Goal: Task Accomplishment & Management: Use online tool/utility

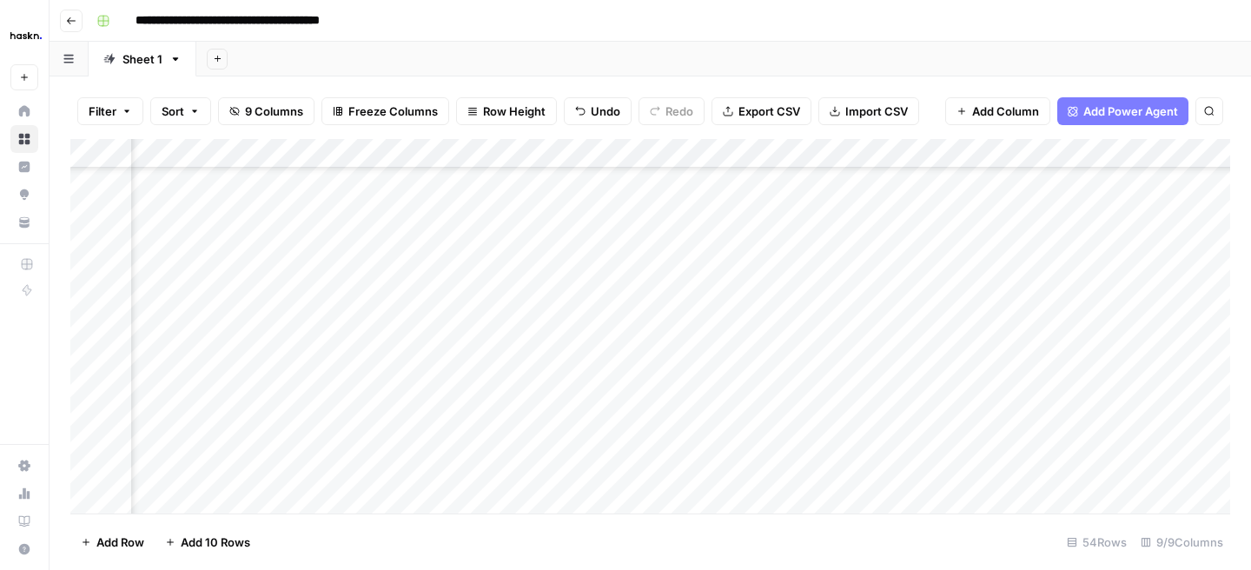
scroll to position [1103, 108]
click at [1215, 203] on div "Add Column" at bounding box center [650, 326] width 1160 height 374
click at [1206, 199] on div "Add Column" at bounding box center [650, 326] width 1160 height 374
click at [1052, 195] on div "Add Column" at bounding box center [650, 326] width 1160 height 374
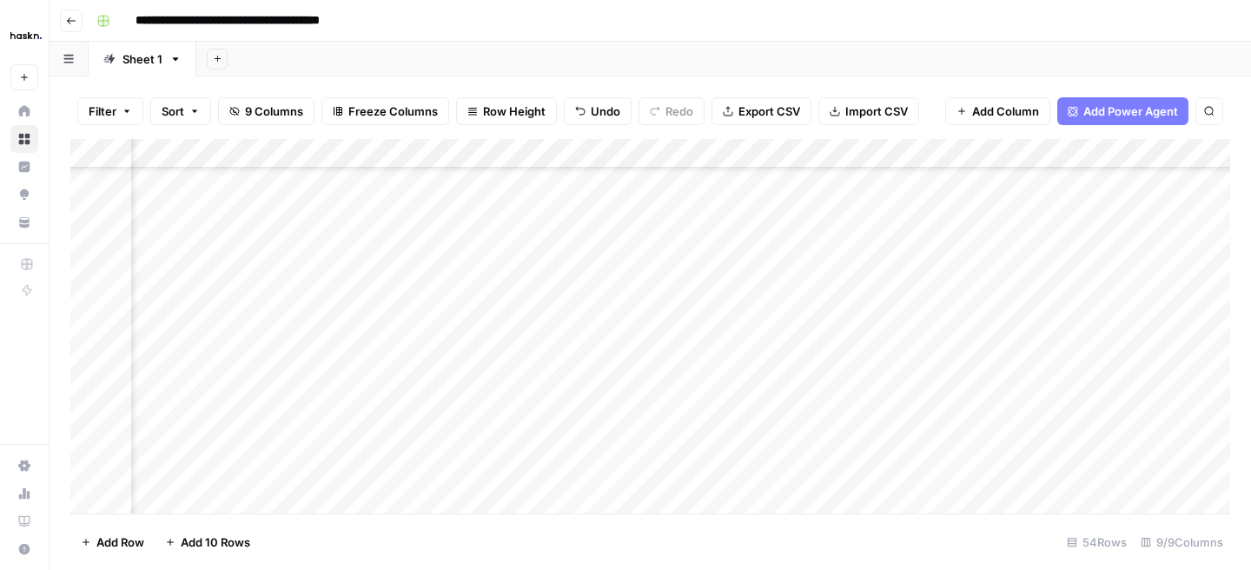
click at [1210, 202] on div "Add Column" at bounding box center [650, 326] width 1160 height 374
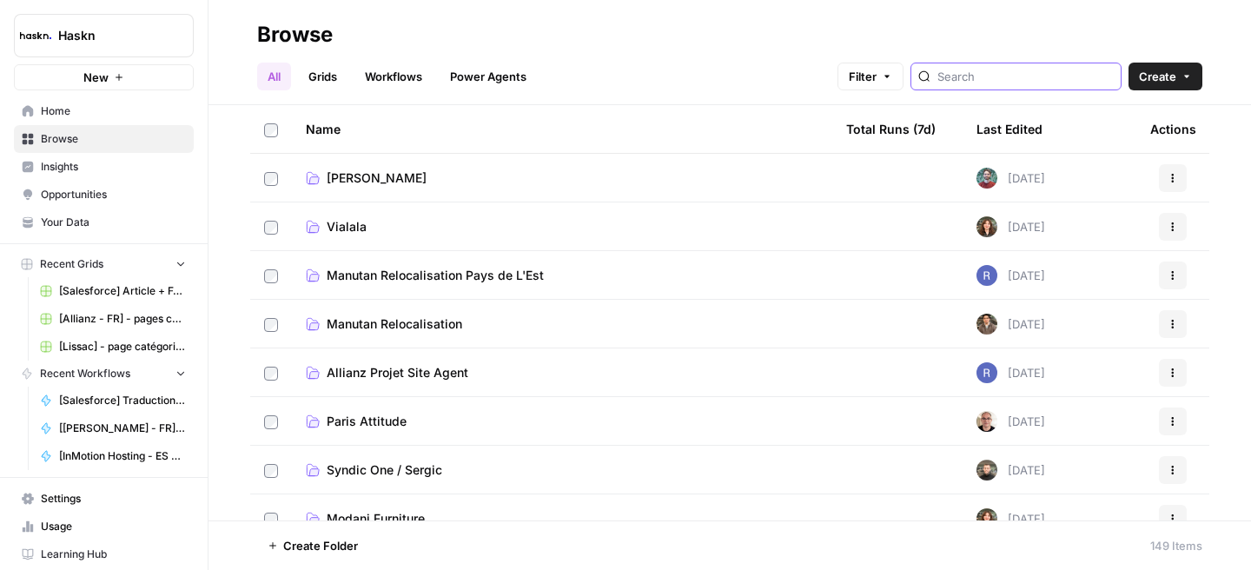
click at [997, 83] on input "search" at bounding box center [1025, 76] width 176 height 17
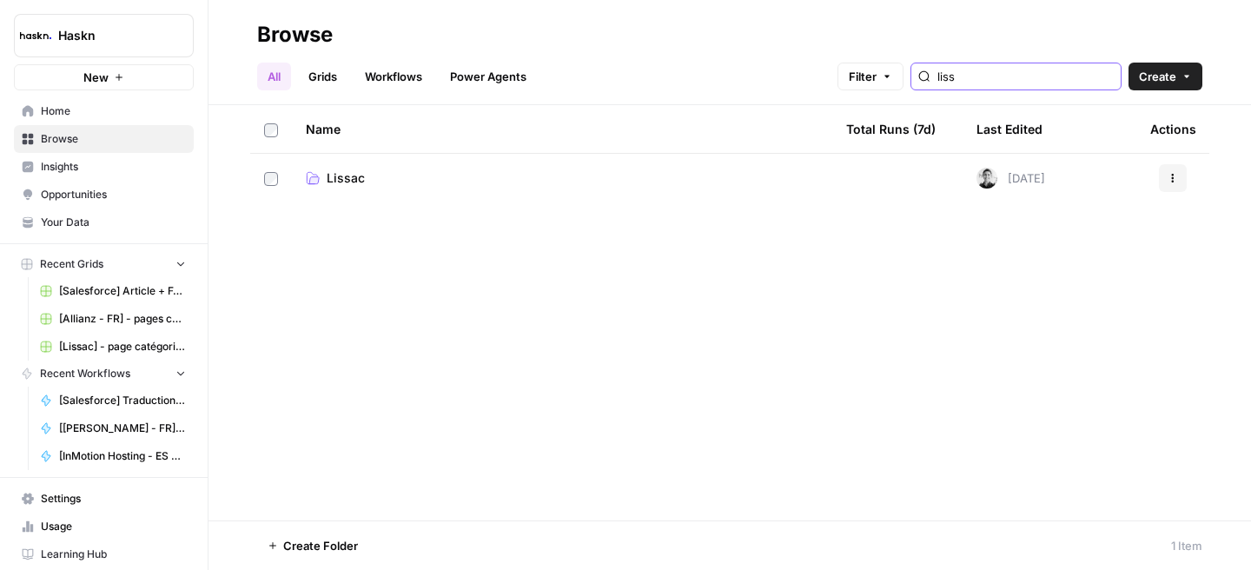
type input "liss"
click at [343, 175] on span "Lissac" at bounding box center [346, 177] width 38 height 17
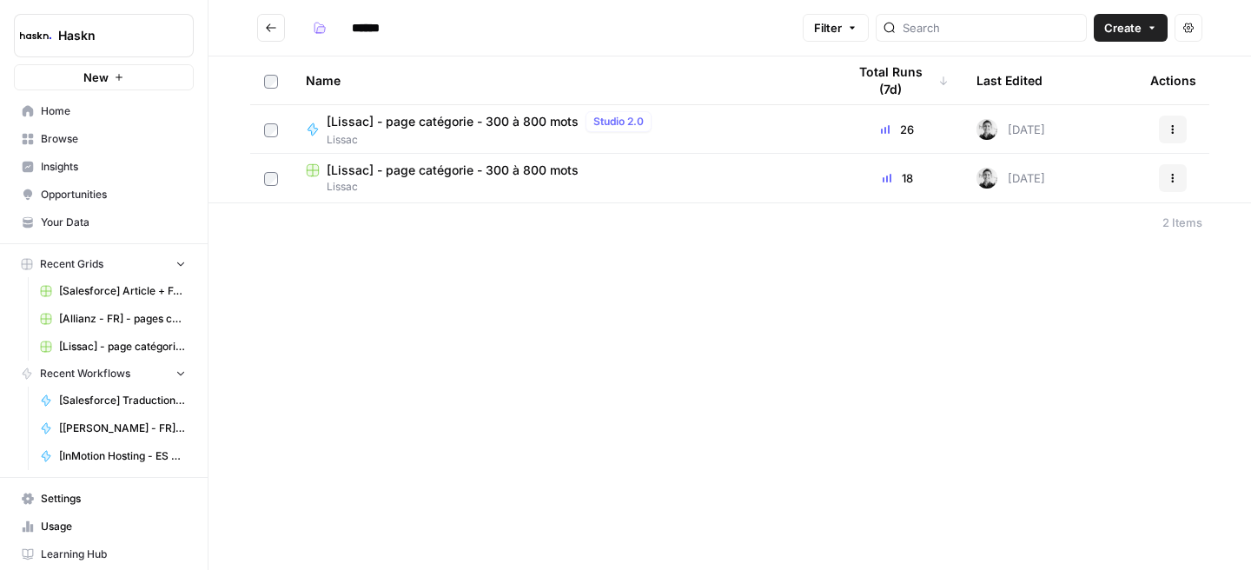
click at [418, 122] on span "[Lissac] - page catégorie - 300 à 800 mots" at bounding box center [453, 121] width 252 height 17
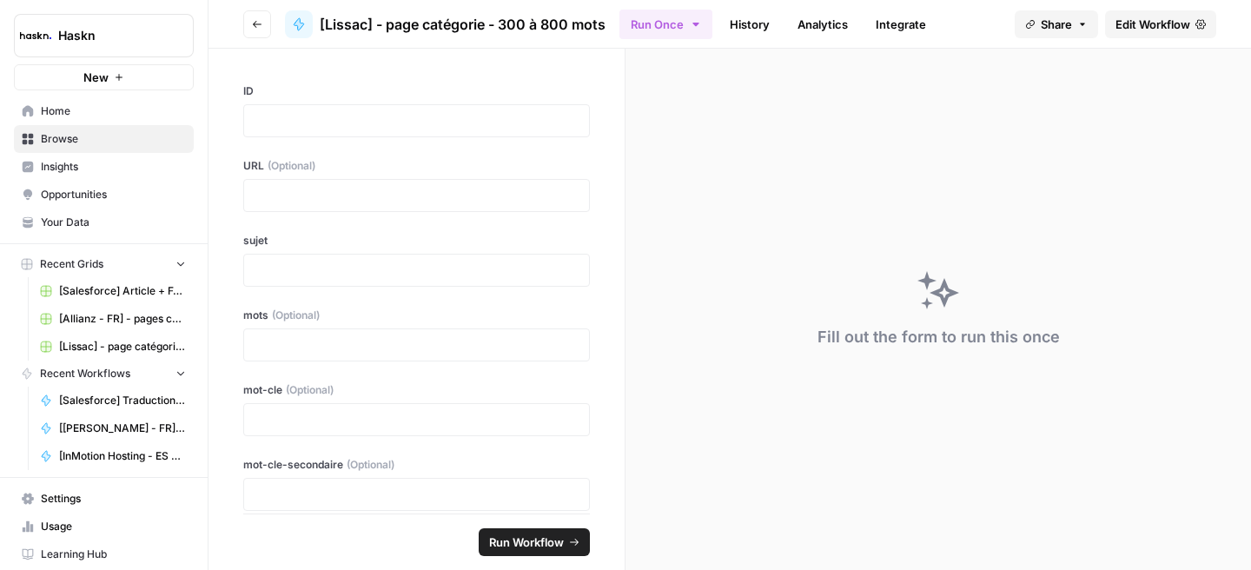
click at [1164, 23] on span "Edit Workflow" at bounding box center [1152, 24] width 75 height 17
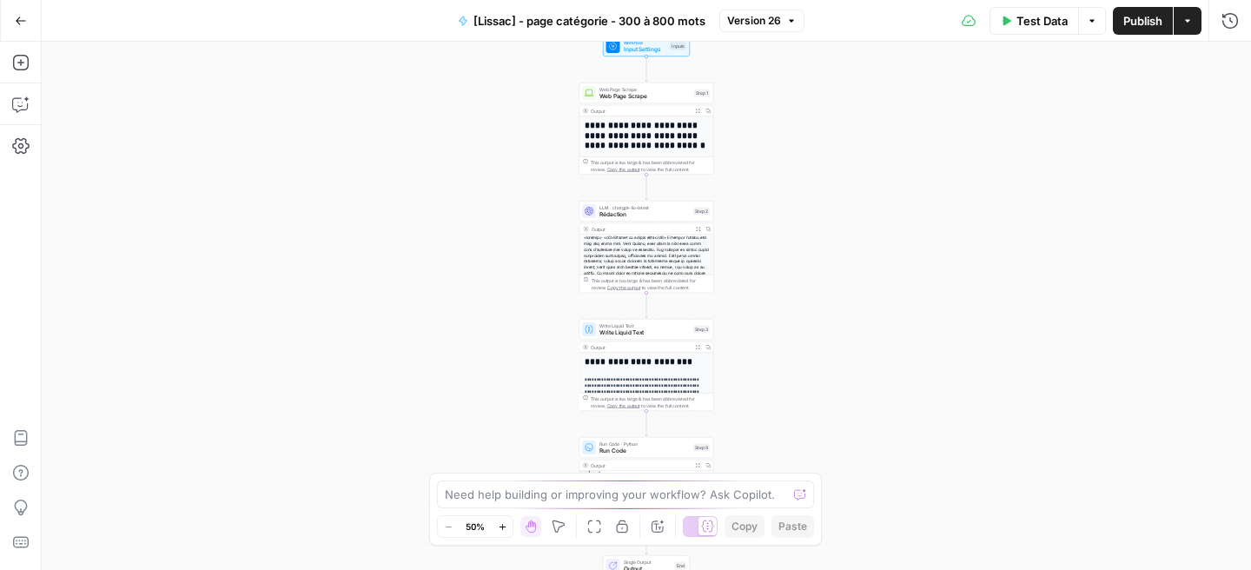
click at [664, 236] on div at bounding box center [646, 282] width 134 height 94
click at [616, 211] on span "Rédaction" at bounding box center [644, 214] width 90 height 9
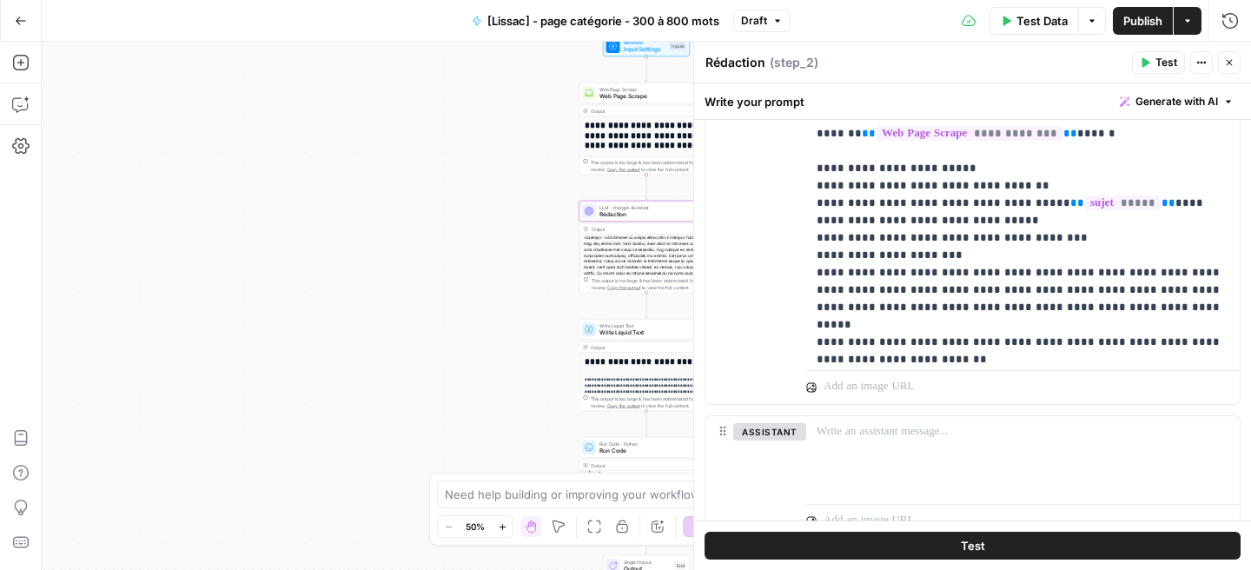
scroll to position [343, 0]
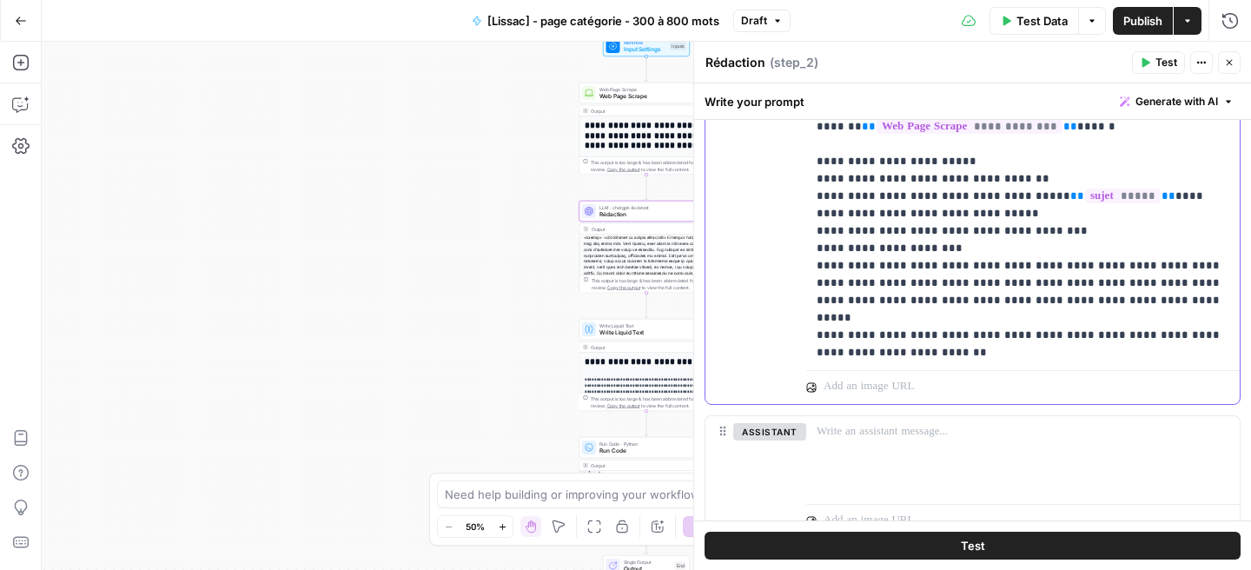
drag, startPoint x: 1101, startPoint y: 316, endPoint x: 1016, endPoint y: 319, distance: 85.2
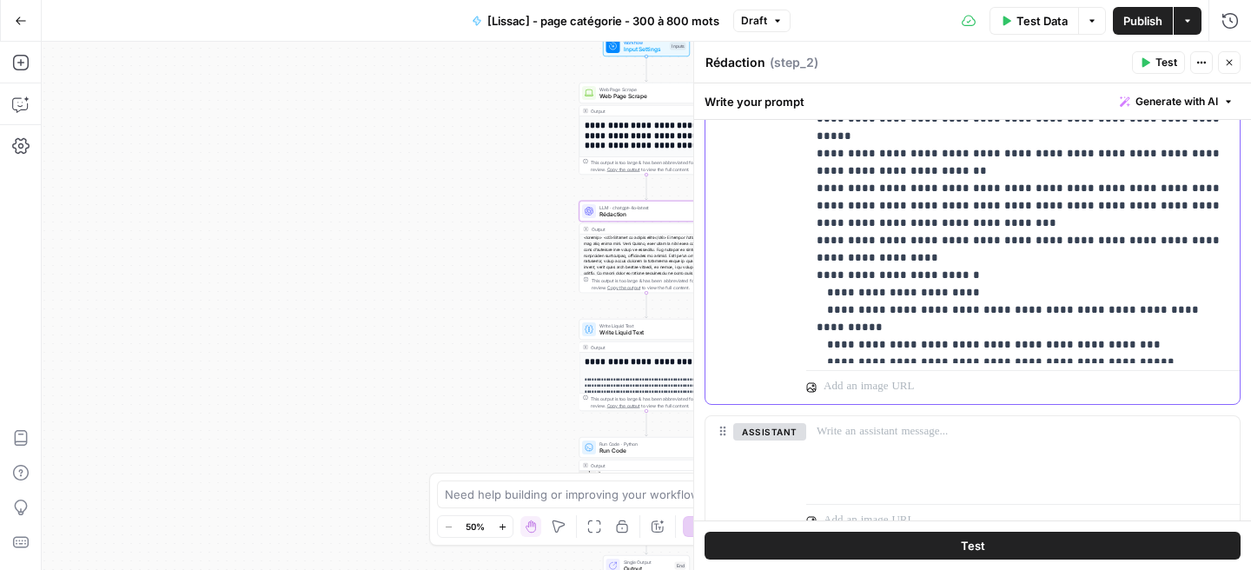
scroll to position [532, 0]
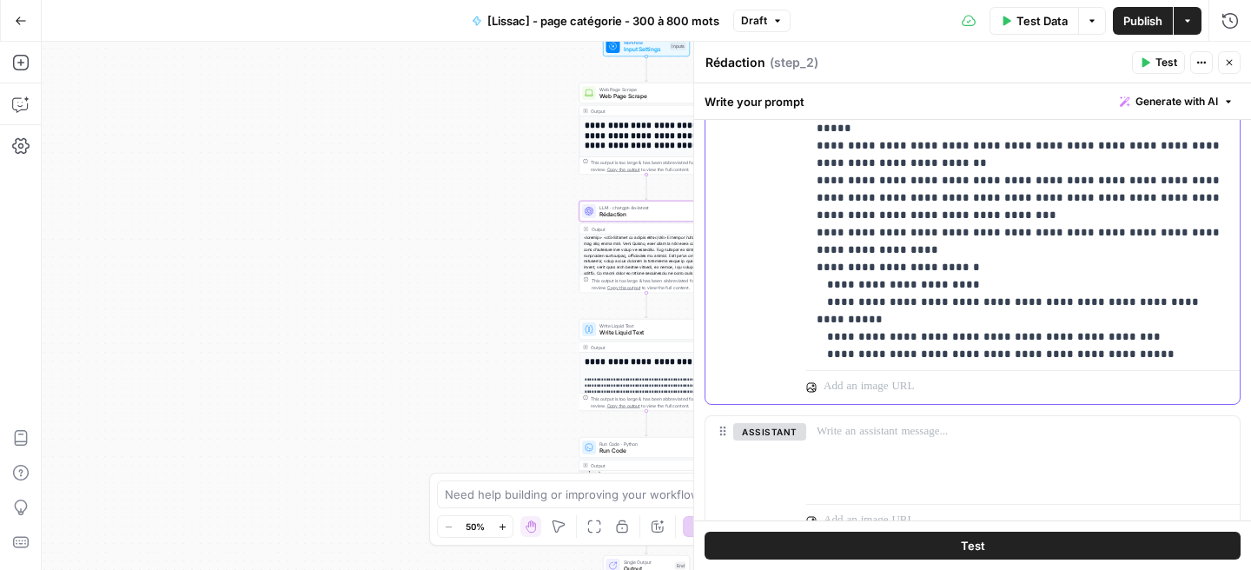
click at [1147, 20] on span "Publish" at bounding box center [1142, 20] width 39 height 17
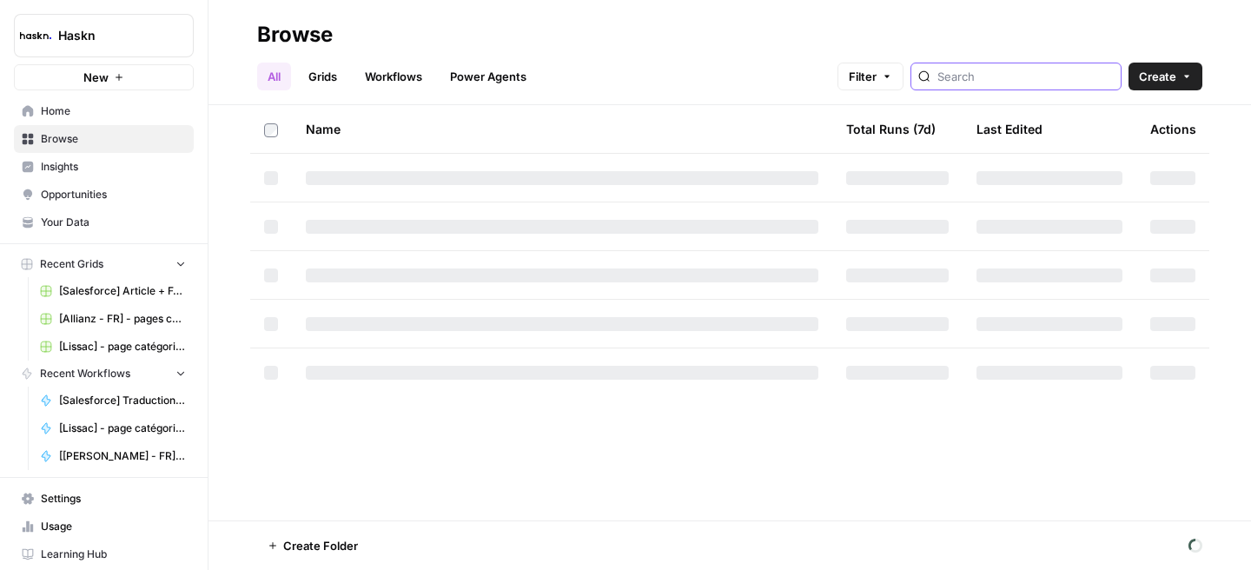
click at [1025, 82] on input "search" at bounding box center [1025, 76] width 176 height 17
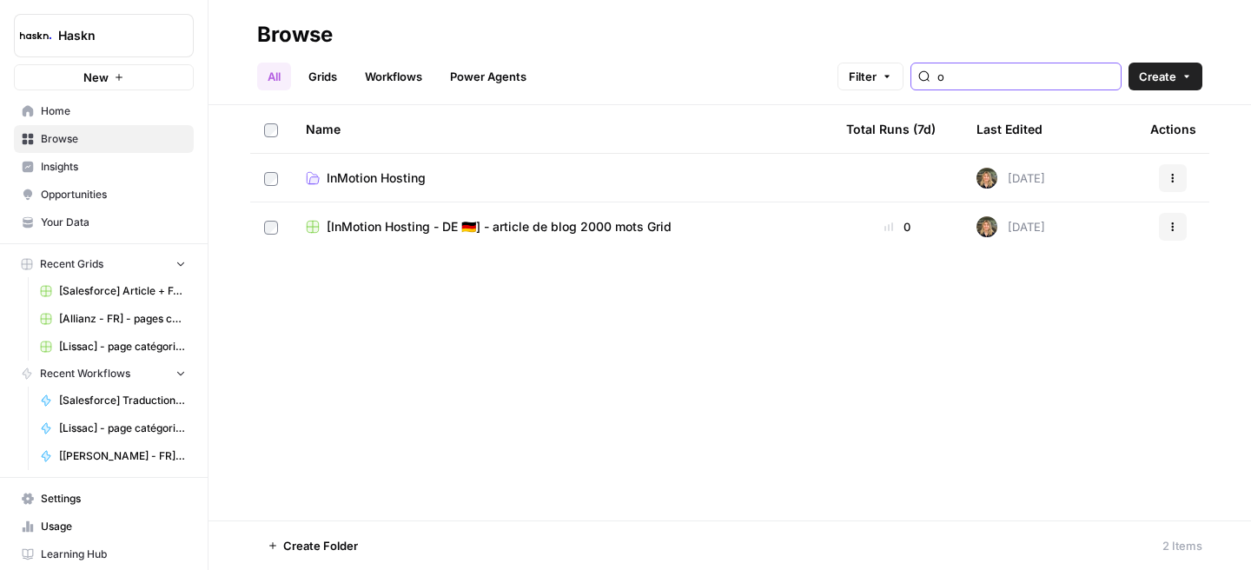
type input "o"
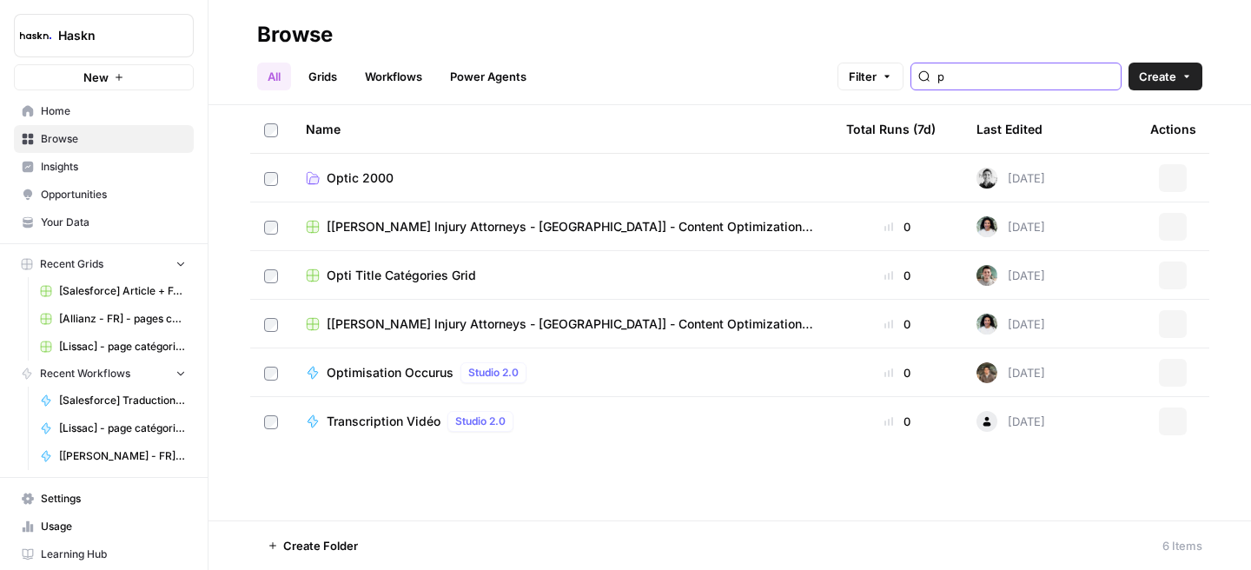
type input "p"
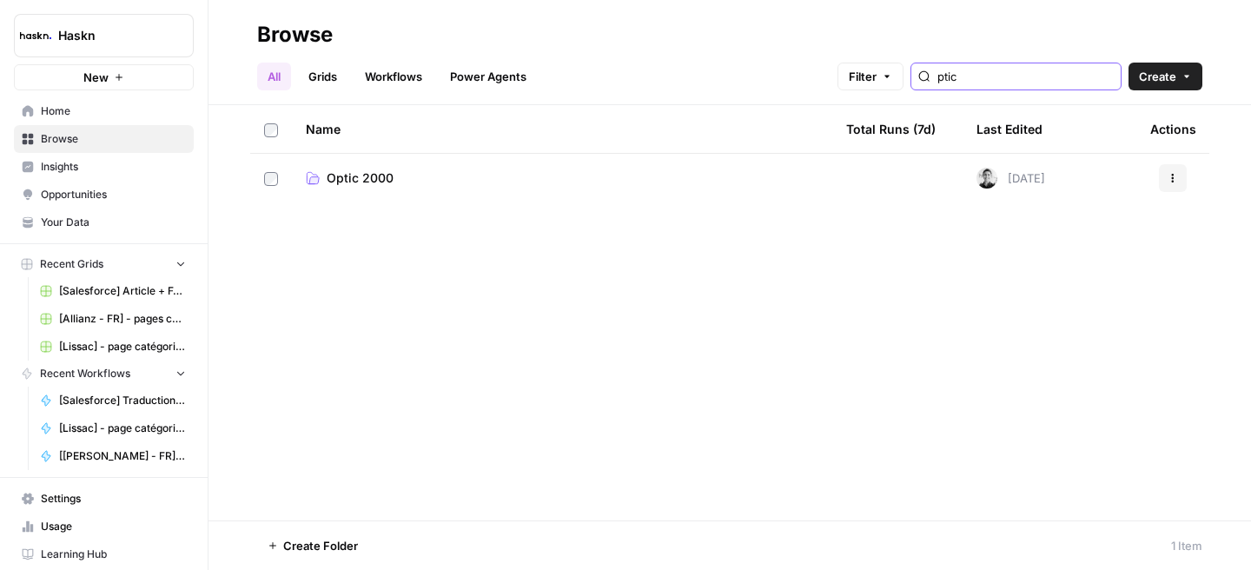
type input "ptic"
click at [385, 174] on span "Optic 2000" at bounding box center [360, 177] width 67 height 17
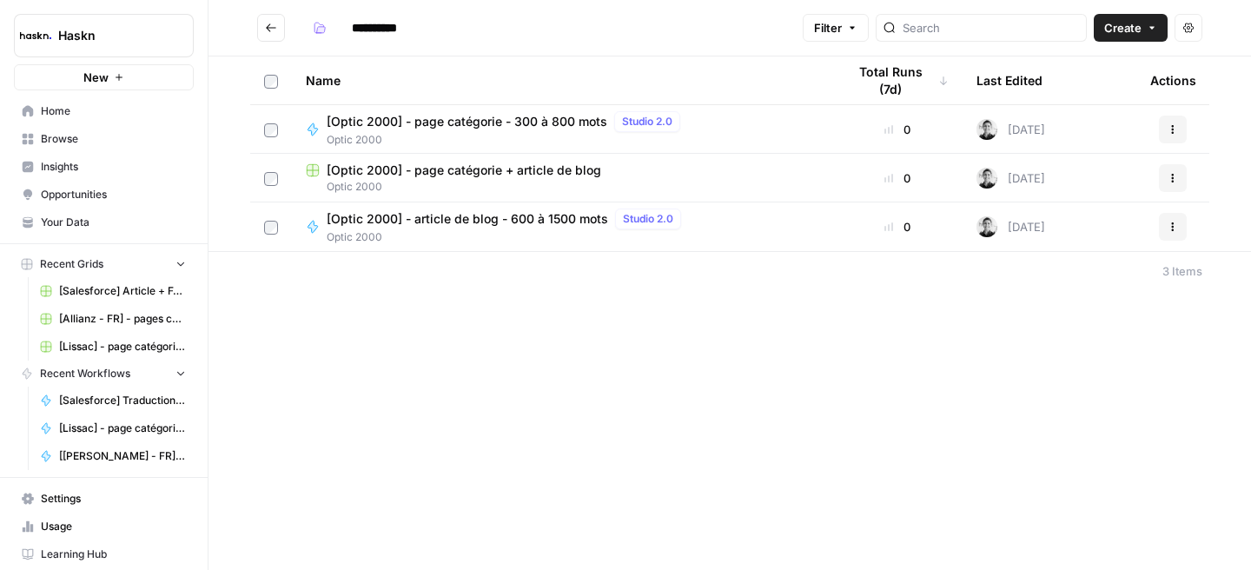
click at [493, 176] on span "[Optic 2000] - page catégorie + article de blog" at bounding box center [464, 170] width 274 height 17
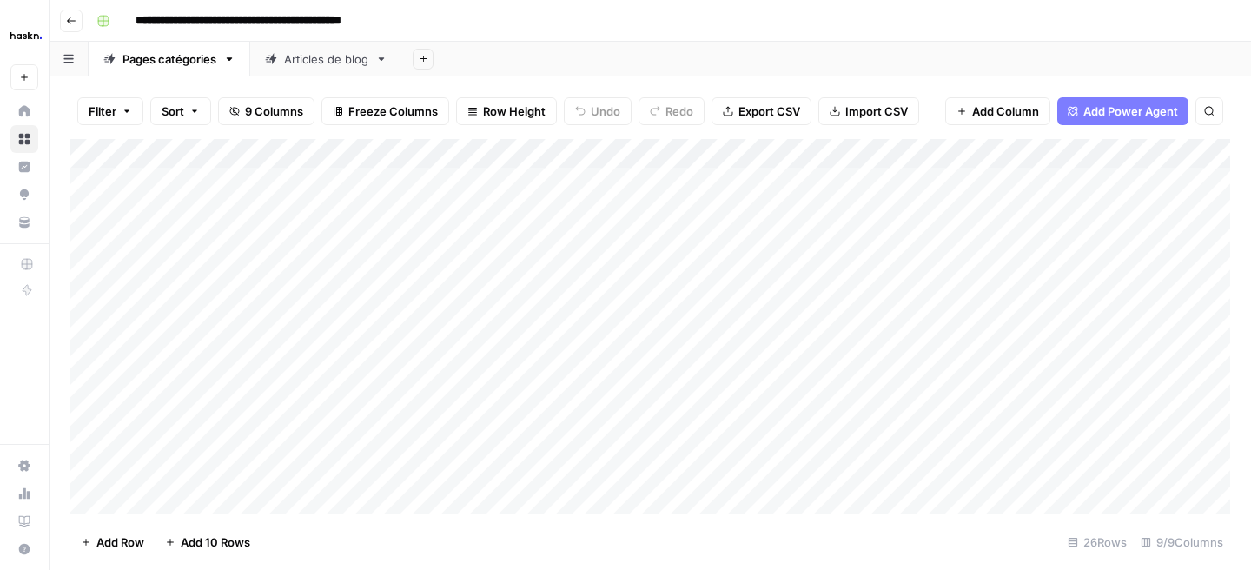
click at [329, 67] on div "Articles de blog" at bounding box center [326, 58] width 84 height 17
click at [182, 269] on div "Add Column" at bounding box center [650, 212] width 1160 height 146
click at [179, 303] on div "Add Column" at bounding box center [650, 226] width 1160 height 175
click at [179, 332] on div "Add Column" at bounding box center [650, 241] width 1160 height 205
click at [417, 279] on div "Add Column" at bounding box center [650, 256] width 1160 height 235
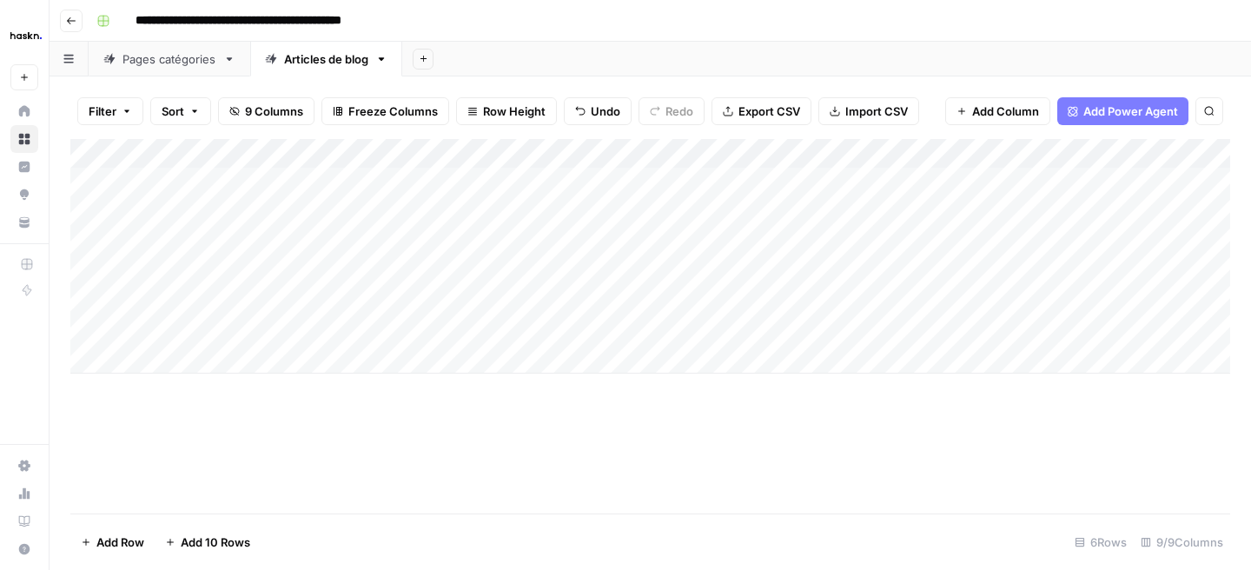
click at [197, 256] on div "Add Column" at bounding box center [650, 256] width 1160 height 235
click at [593, 269] on div "Add Column" at bounding box center [650, 256] width 1160 height 235
click at [667, 265] on div "Add Column" at bounding box center [650, 256] width 1160 height 235
click at [843, 272] on div "Add Column" at bounding box center [650, 256] width 1160 height 235
click at [971, 301] on div "Add Column" at bounding box center [650, 256] width 1160 height 235
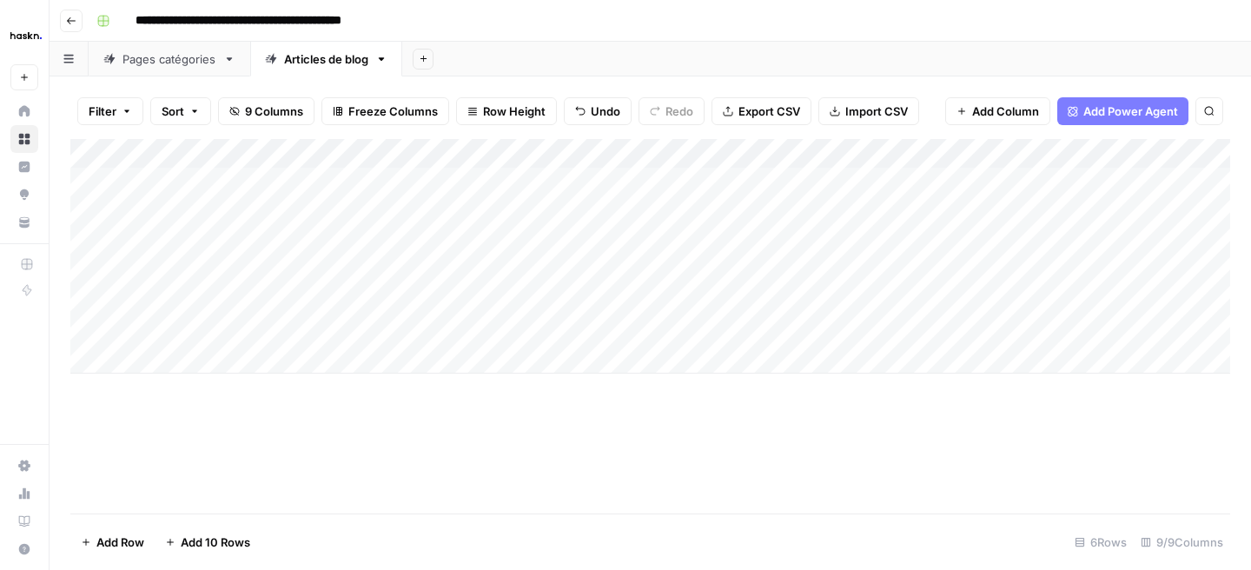
click at [1017, 268] on div "Add Column" at bounding box center [650, 256] width 1160 height 235
click at [1162, 266] on div "Add Column" at bounding box center [650, 256] width 1160 height 235
click at [1159, 301] on div "Add Column" at bounding box center [650, 256] width 1160 height 235
click at [1154, 328] on div "Add Column" at bounding box center [650, 256] width 1160 height 235
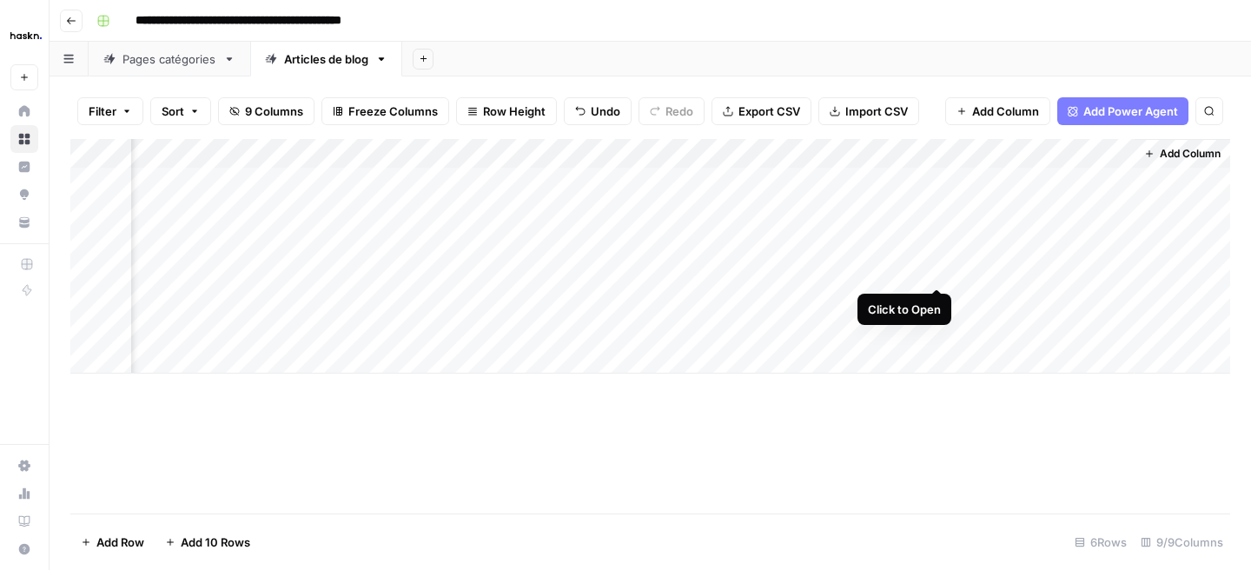
click at [942, 273] on div "Add Column" at bounding box center [650, 256] width 1160 height 235
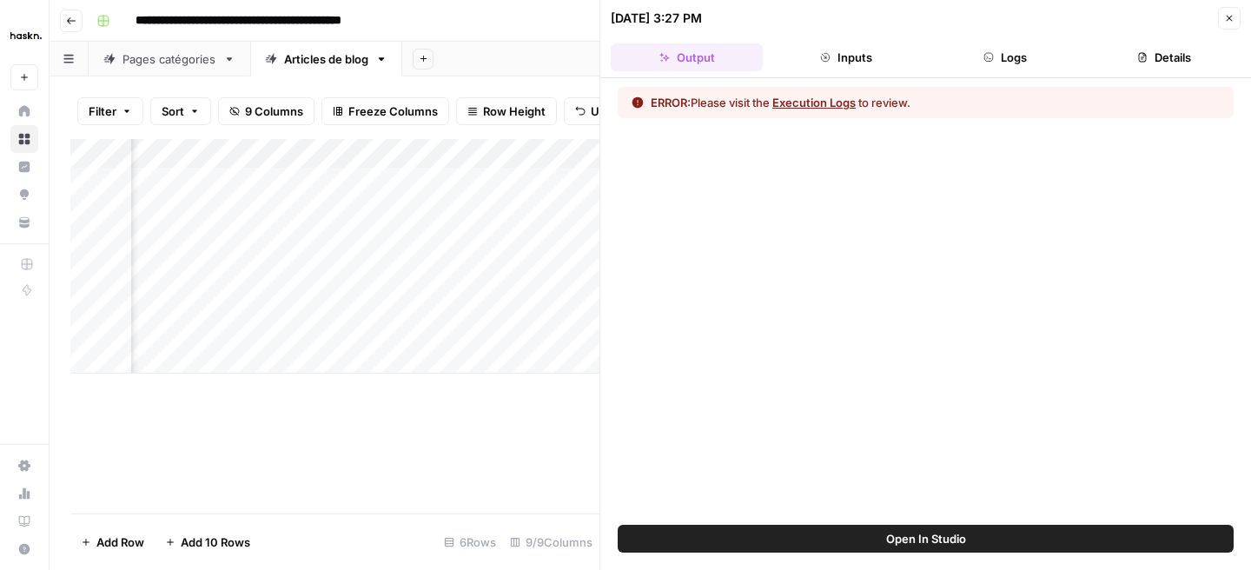
click at [1001, 56] on button "Logs" at bounding box center [1005, 57] width 152 height 28
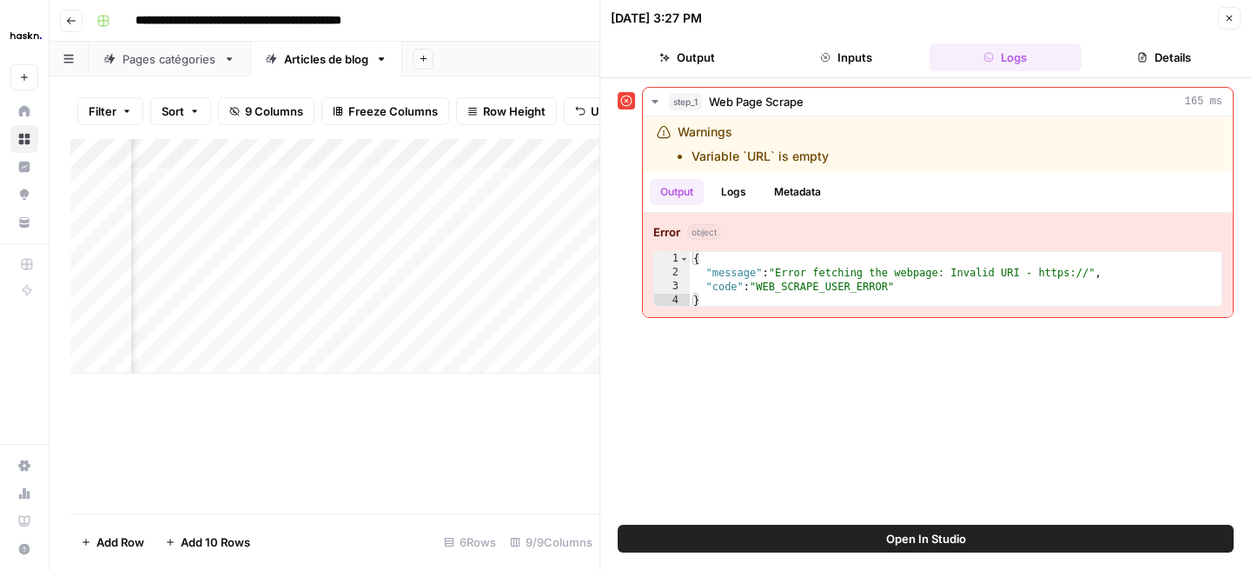
click at [1227, 24] on button "Close" at bounding box center [1229, 18] width 23 height 23
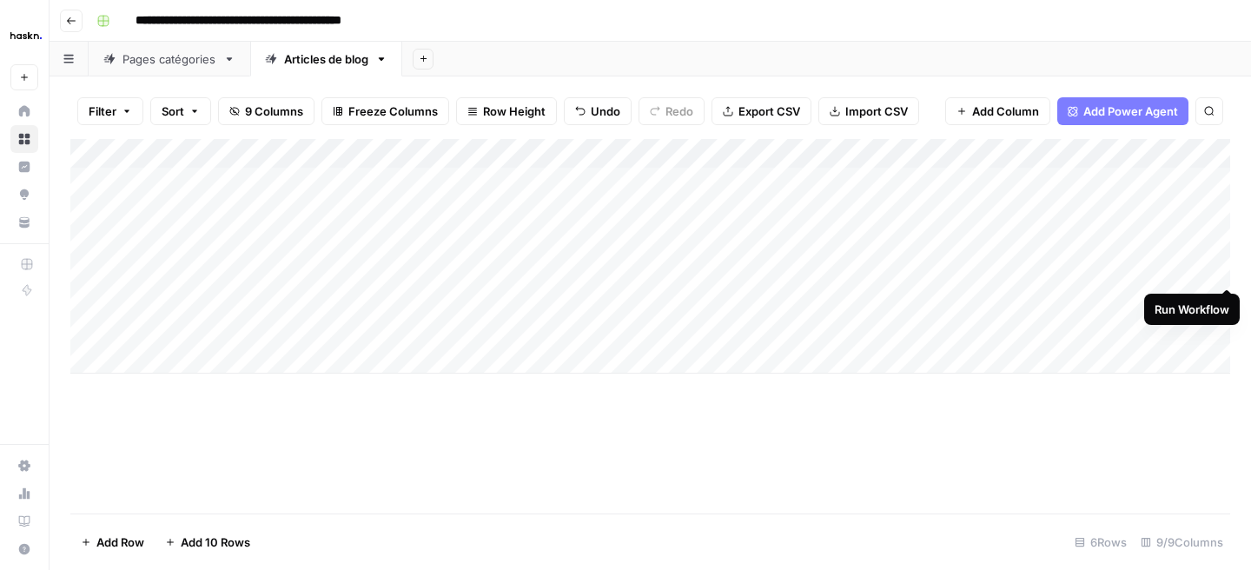
click at [1223, 267] on div "Add Column" at bounding box center [650, 256] width 1160 height 235
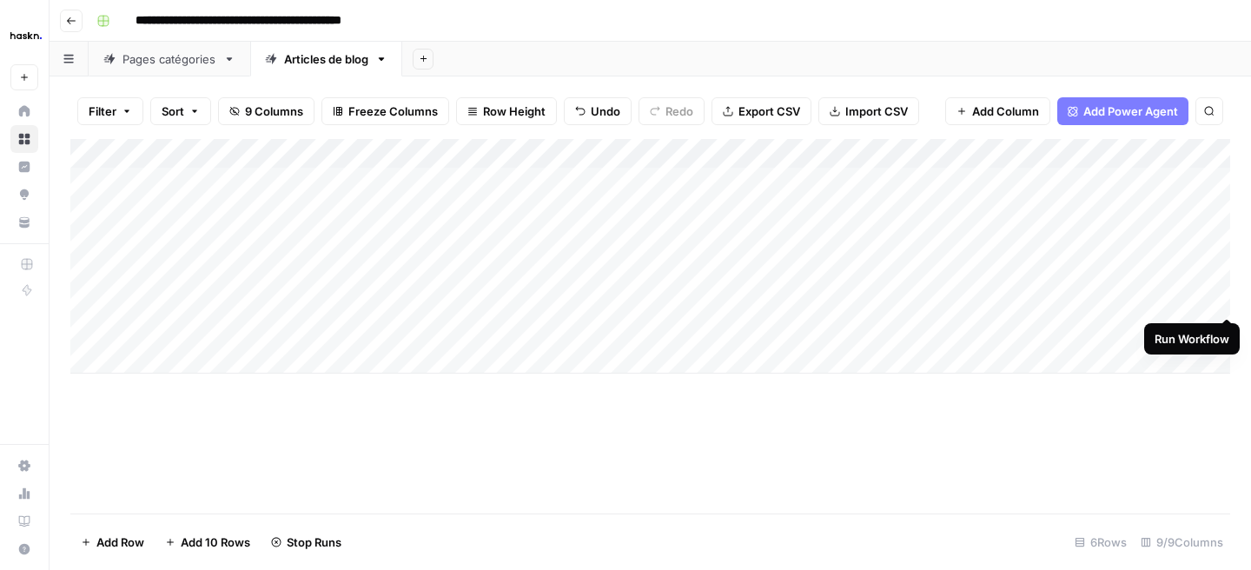
click at [1227, 301] on div "Add Column" at bounding box center [650, 256] width 1160 height 235
click at [1220, 330] on div "Add Column" at bounding box center [650, 256] width 1160 height 235
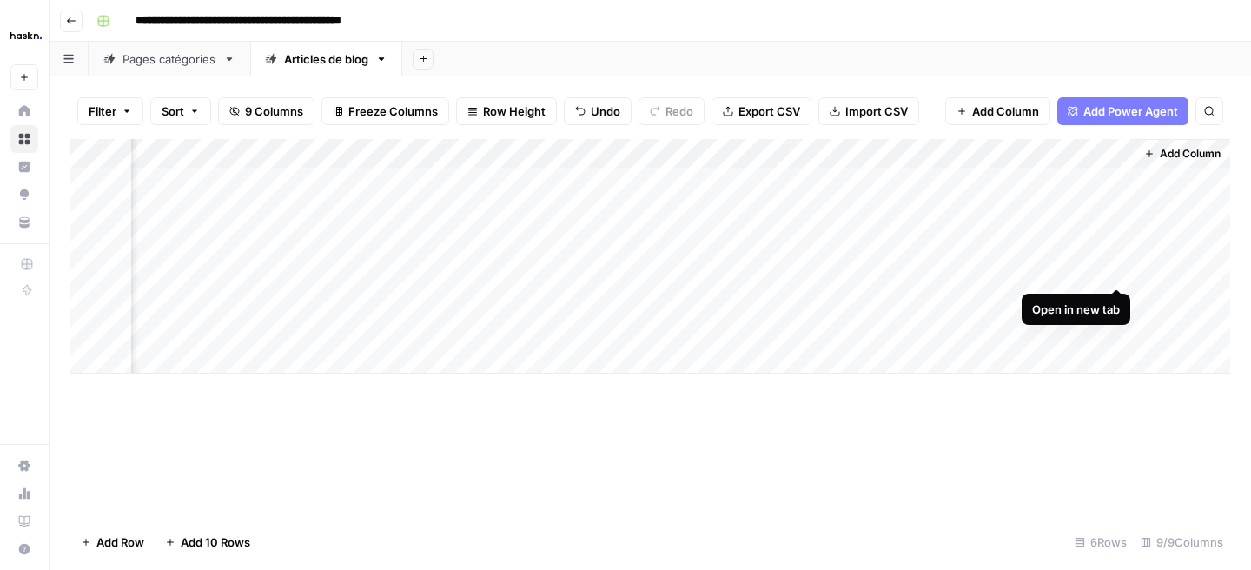
click at [1117, 265] on div "Add Column" at bounding box center [650, 256] width 1160 height 235
click at [1113, 296] on div "Add Column" at bounding box center [650, 256] width 1160 height 235
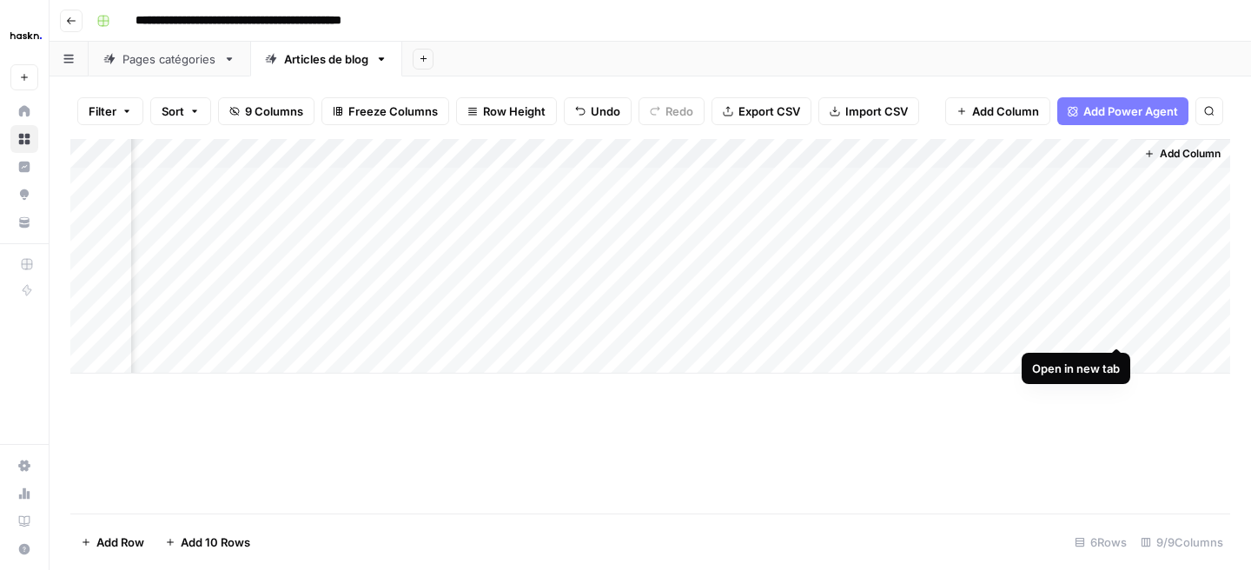
click at [1118, 331] on div "Add Column" at bounding box center [650, 256] width 1160 height 235
click at [215, 61] on div "Pages catégories" at bounding box center [169, 58] width 94 height 17
click at [187, 500] on div "Add Column" at bounding box center [650, 326] width 1160 height 374
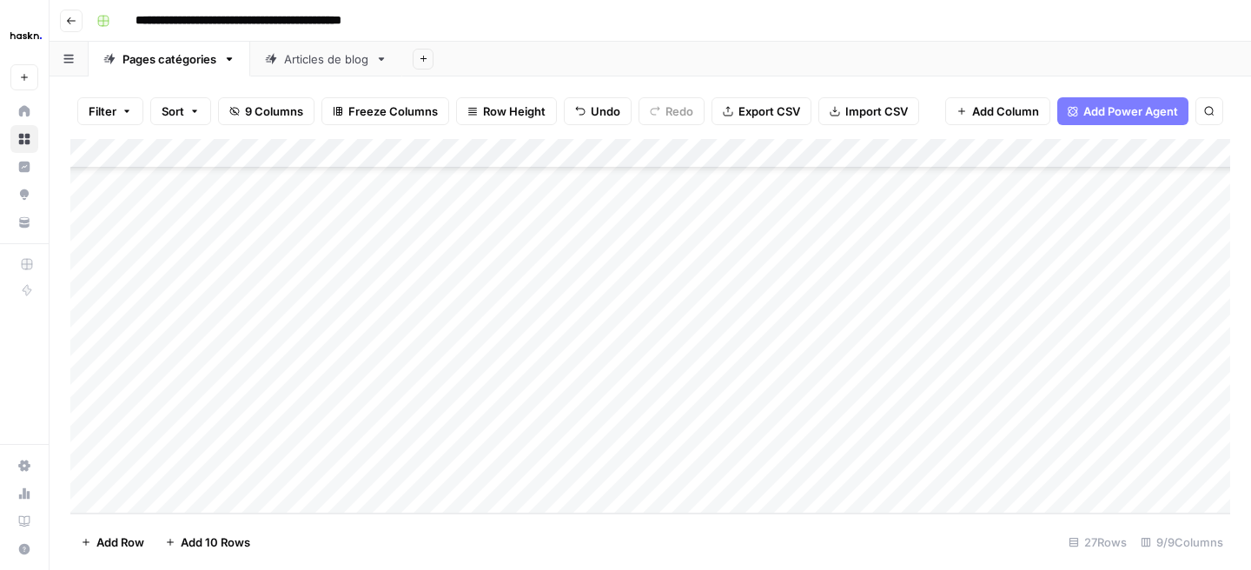
click at [390, 345] on div "Add Column" at bounding box center [650, 326] width 1160 height 374
click at [188, 469] on div "Add Column" at bounding box center [650, 326] width 1160 height 374
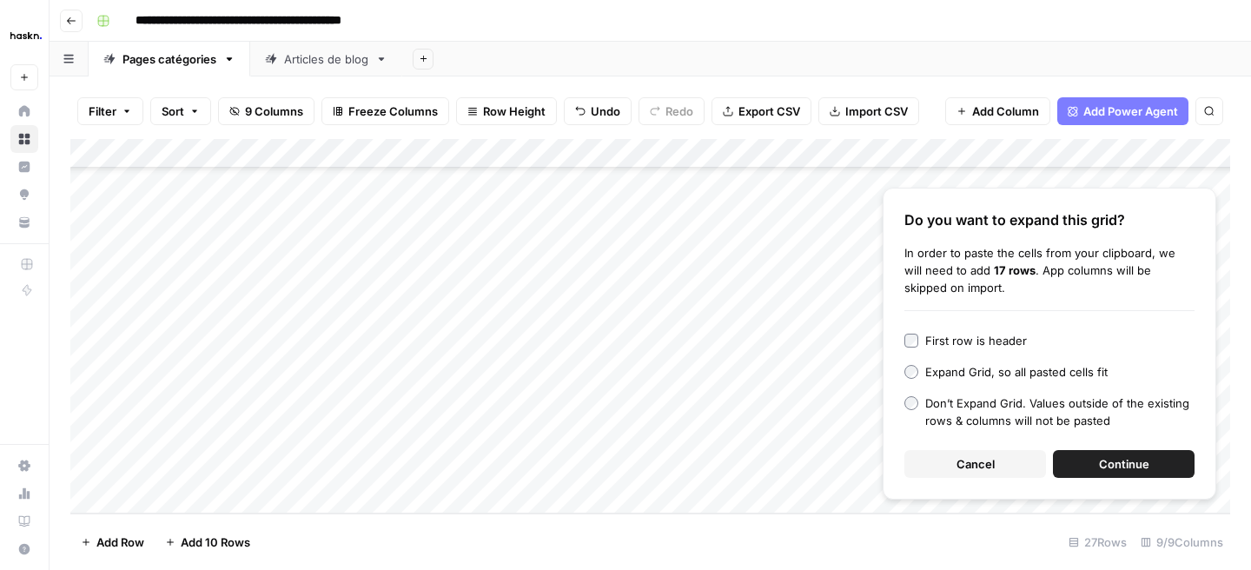
click at [1137, 466] on span "Continue" at bounding box center [1124, 463] width 50 height 17
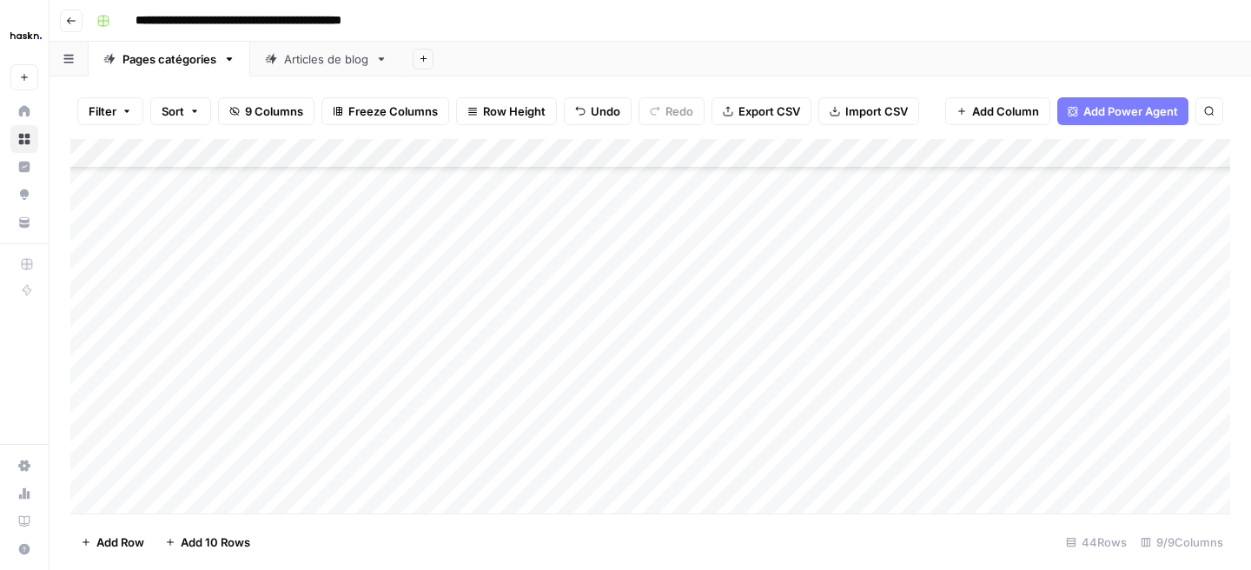
scroll to position [598, 0]
click at [321, 352] on div "Add Column" at bounding box center [650, 326] width 1160 height 374
click at [434, 348] on div "Add Column" at bounding box center [650, 326] width 1160 height 374
click at [594, 347] on div "Add Column" at bounding box center [650, 326] width 1160 height 374
click at [699, 345] on div "Add Column" at bounding box center [650, 326] width 1160 height 374
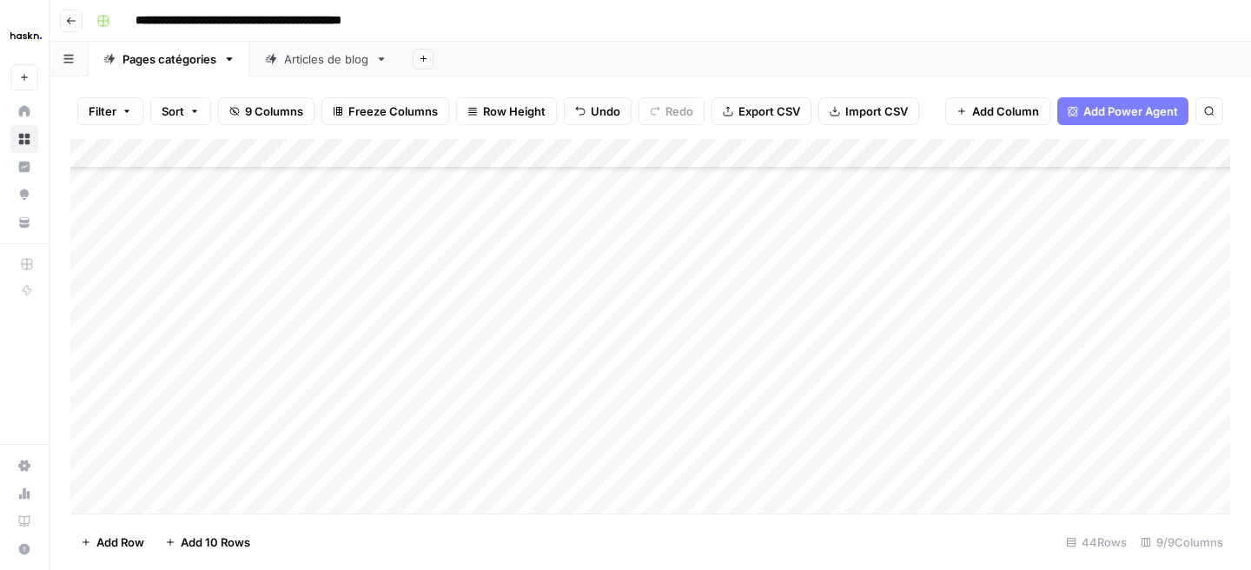
click at [813, 353] on div "Add Column" at bounding box center [650, 326] width 1160 height 374
click at [972, 380] on div "Add Column" at bounding box center [650, 326] width 1160 height 374
click at [949, 310] on div "Add Column" at bounding box center [650, 326] width 1160 height 374
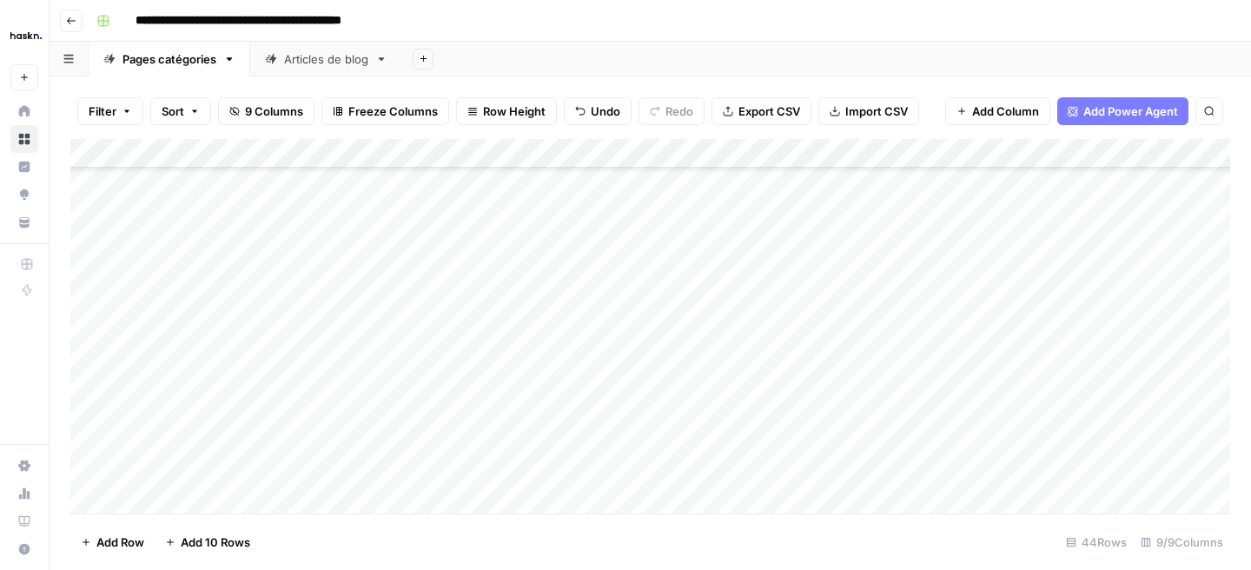
click at [952, 336] on div "Add Column" at bounding box center [650, 326] width 1160 height 374
click at [1163, 280] on div "Add Column" at bounding box center [650, 326] width 1160 height 374
click at [1162, 315] on div "Add Column" at bounding box center [650, 326] width 1160 height 374
click at [1153, 341] on div "Add Column" at bounding box center [650, 326] width 1160 height 374
drag, startPoint x: 975, startPoint y: 285, endPoint x: 975, endPoint y: 328, distance: 43.4
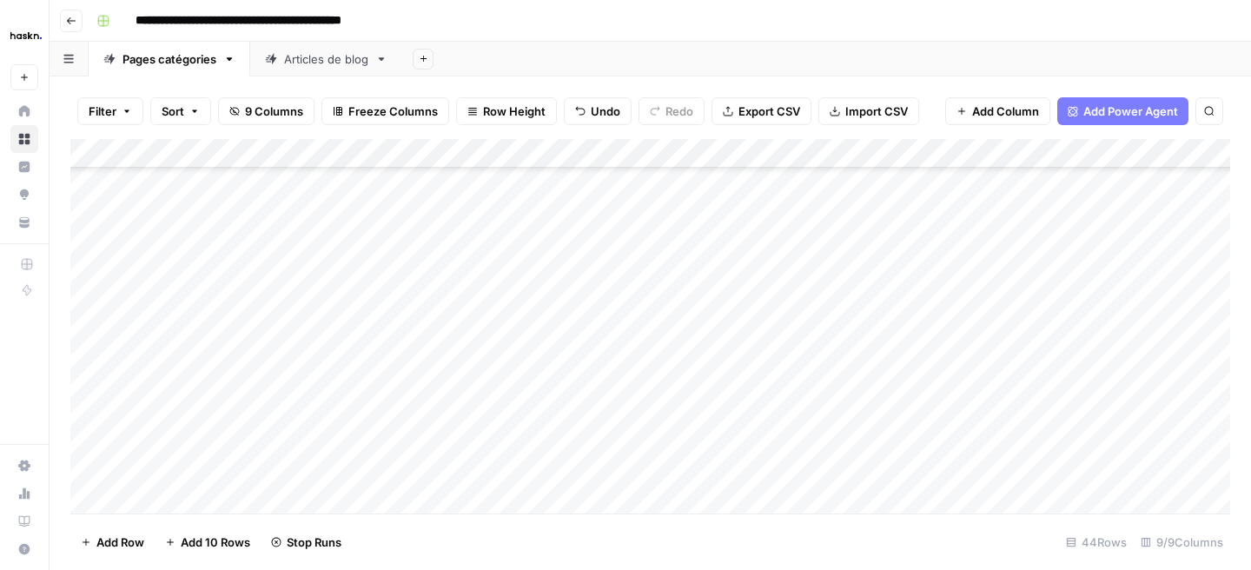
click at [975, 328] on div "Add Column" at bounding box center [650, 326] width 1160 height 374
click at [961, 371] on div "Add Column" at bounding box center [650, 326] width 1160 height 374
type textarea "**********"
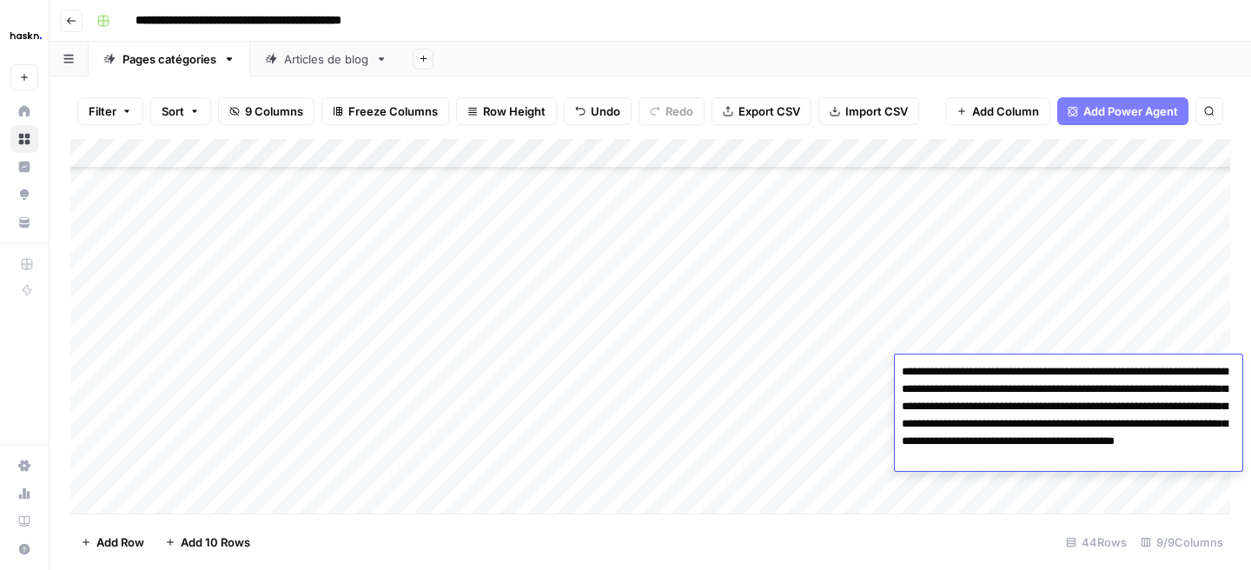
click at [903, 408] on textarea "**********" at bounding box center [1068, 415] width 347 height 111
click at [858, 413] on div "Add Column" at bounding box center [650, 326] width 1160 height 374
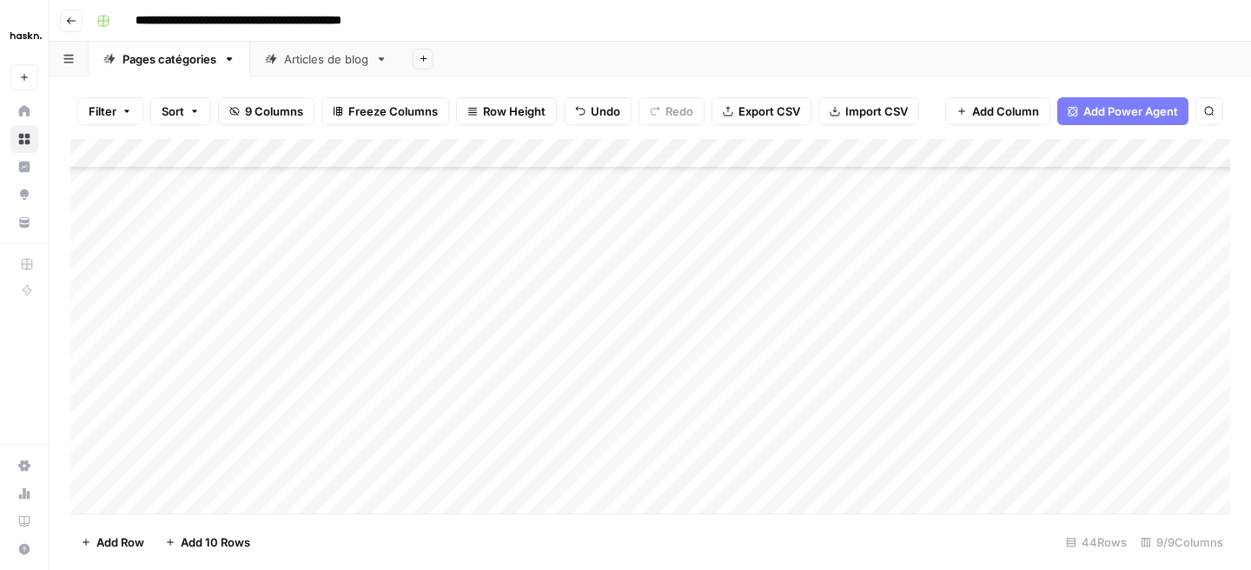
click at [948, 397] on div "Add Column" at bounding box center [650, 326] width 1160 height 374
type textarea "**********"
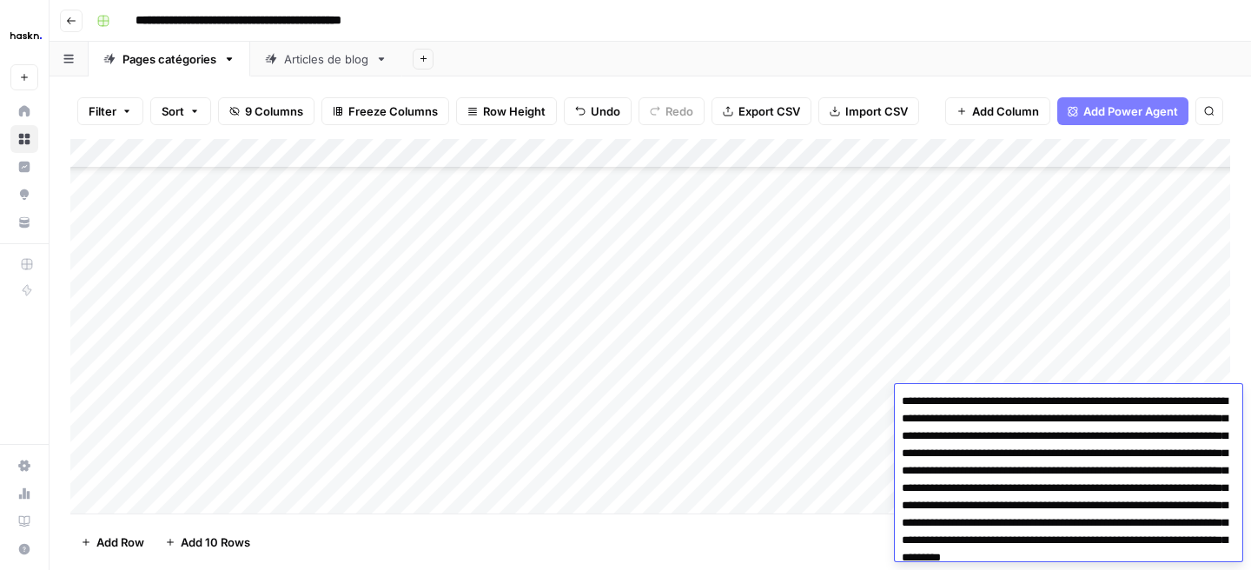
scroll to position [20, 0]
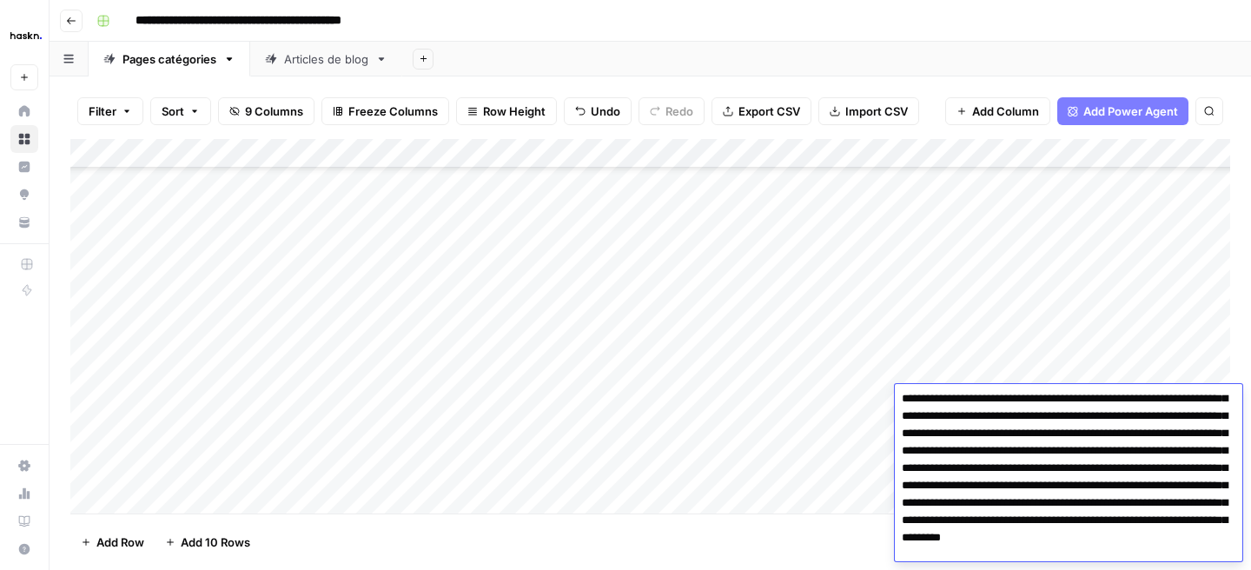
click at [887, 406] on div "Add Column" at bounding box center [650, 326] width 1160 height 374
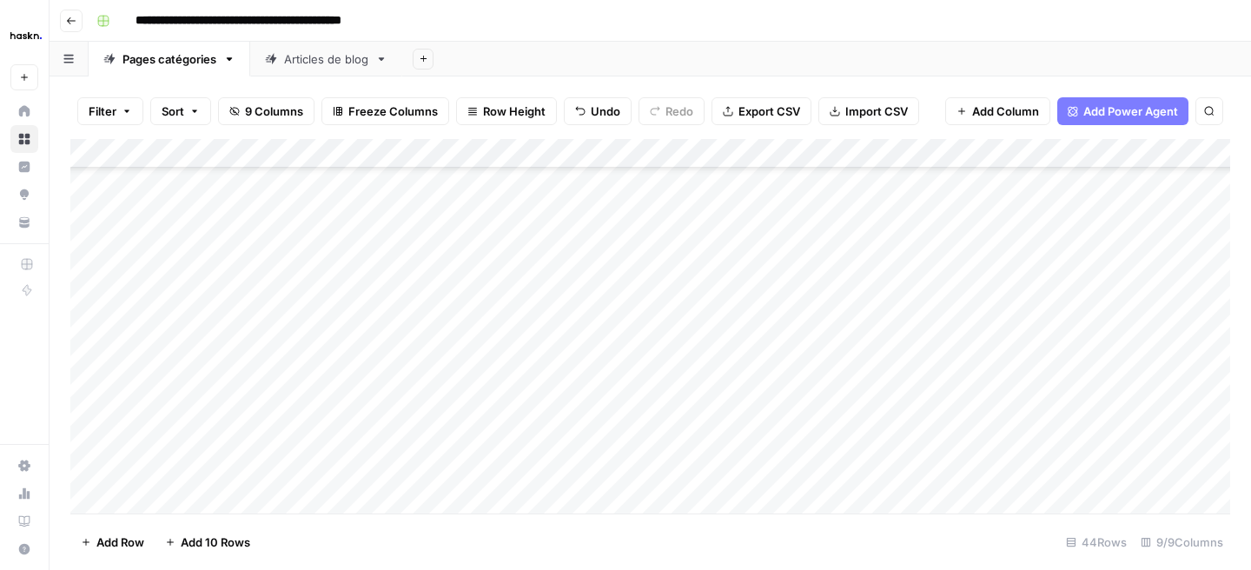
click at [1166, 367] on div "Add Column" at bounding box center [650, 326] width 1160 height 374
click at [1162, 400] on div "Add Column" at bounding box center [650, 326] width 1160 height 374
click at [1001, 365] on div "Add Column" at bounding box center [650, 326] width 1160 height 374
click at [962, 434] on div "Add Column" at bounding box center [650, 326] width 1160 height 374
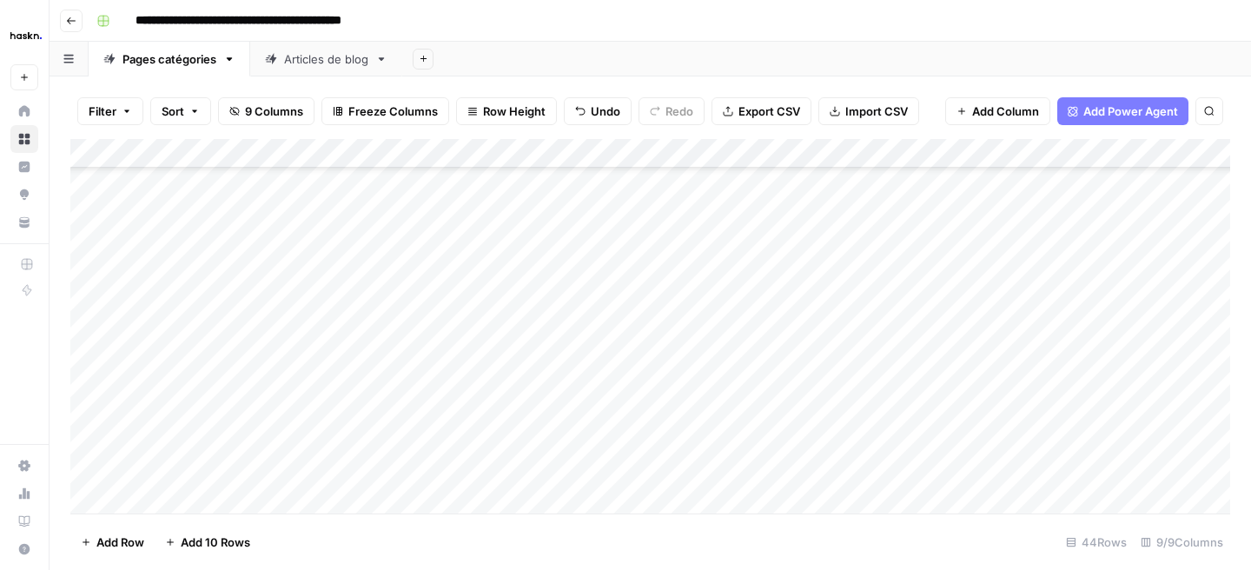
click at [951, 400] on div "Add Column" at bounding box center [650, 326] width 1160 height 374
click at [968, 360] on div "Add Column" at bounding box center [650, 326] width 1160 height 374
click at [944, 415] on div "Add Column" at bounding box center [650, 326] width 1160 height 374
click at [1167, 368] on div "Add Column" at bounding box center [650, 326] width 1160 height 374
click at [1165, 393] on div "Add Column" at bounding box center [650, 326] width 1160 height 374
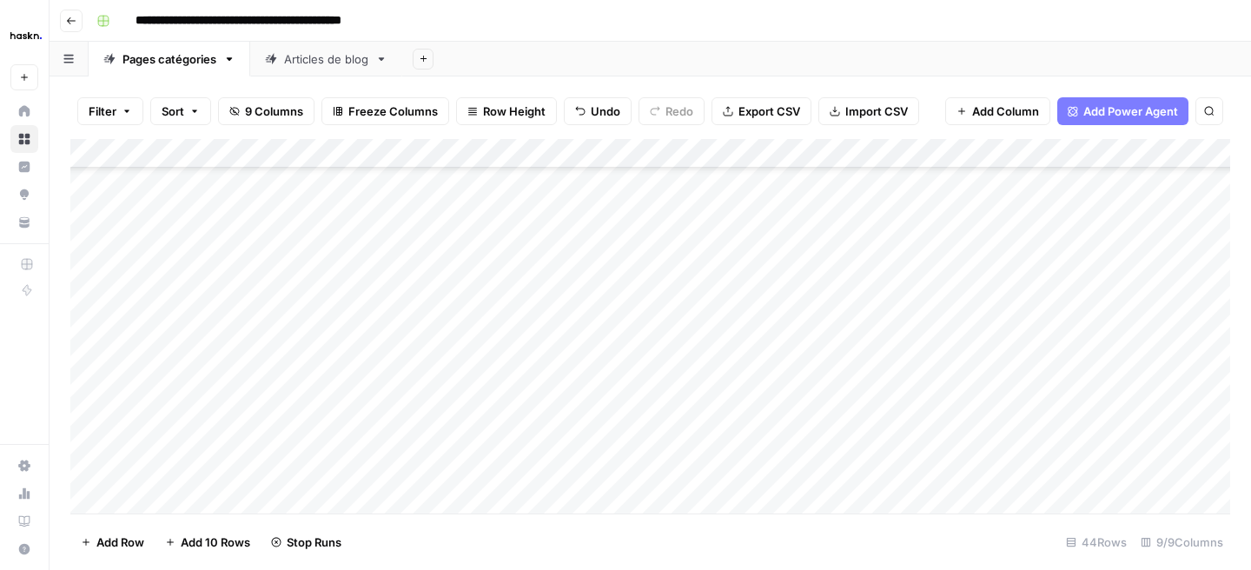
click at [1155, 426] on div "Add Column" at bounding box center [650, 326] width 1160 height 374
click at [1037, 237] on div "Add Column" at bounding box center [650, 326] width 1160 height 374
click at [985, 270] on div "Add Column" at bounding box center [650, 326] width 1160 height 374
click at [957, 297] on div "Add Column" at bounding box center [650, 326] width 1160 height 374
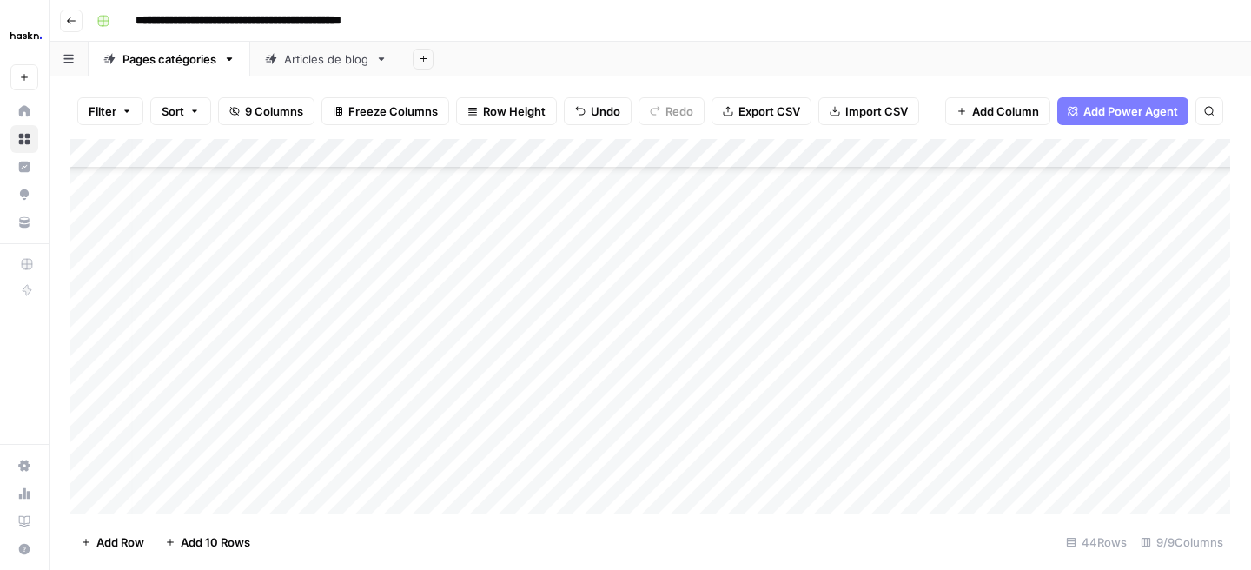
click at [942, 318] on div "Add Column" at bounding box center [650, 326] width 1160 height 374
click at [1107, 246] on div "Add Column" at bounding box center [650, 326] width 1160 height 374
click at [1107, 274] on div "Add Column" at bounding box center [650, 326] width 1160 height 374
click at [1107, 303] on div "Add Column" at bounding box center [650, 326] width 1160 height 374
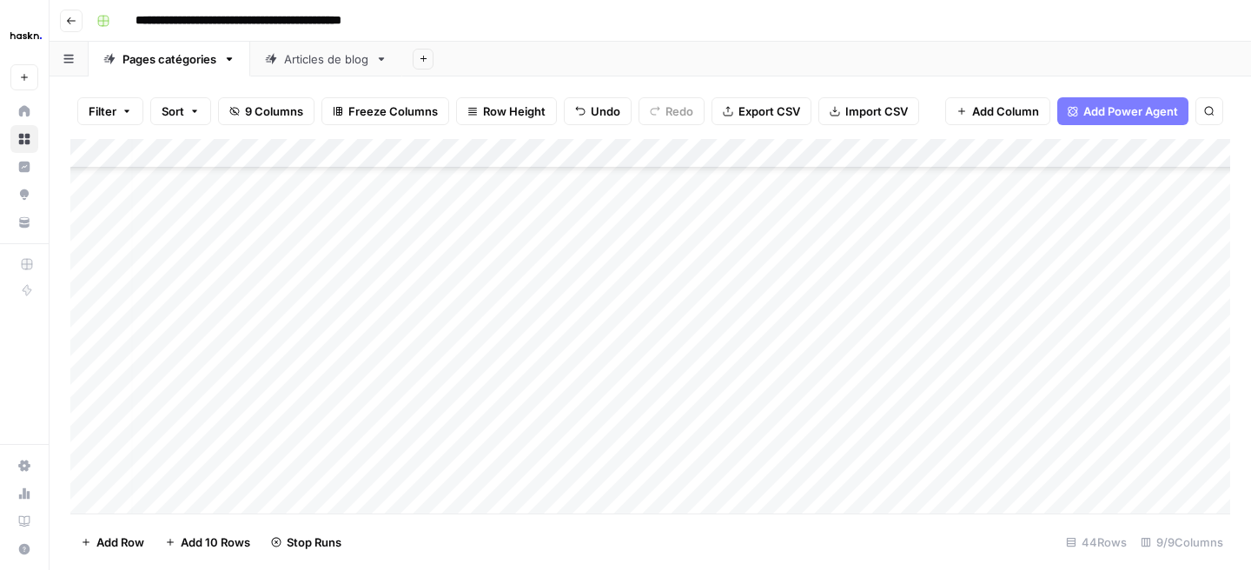
click at [1107, 334] on div "Add Column" at bounding box center [650, 326] width 1160 height 374
click at [980, 322] on div "Add Column" at bounding box center [650, 326] width 1160 height 374
click at [978, 351] on div "Add Column" at bounding box center [650, 326] width 1160 height 374
click at [956, 379] on div "Add Column" at bounding box center [650, 326] width 1160 height 374
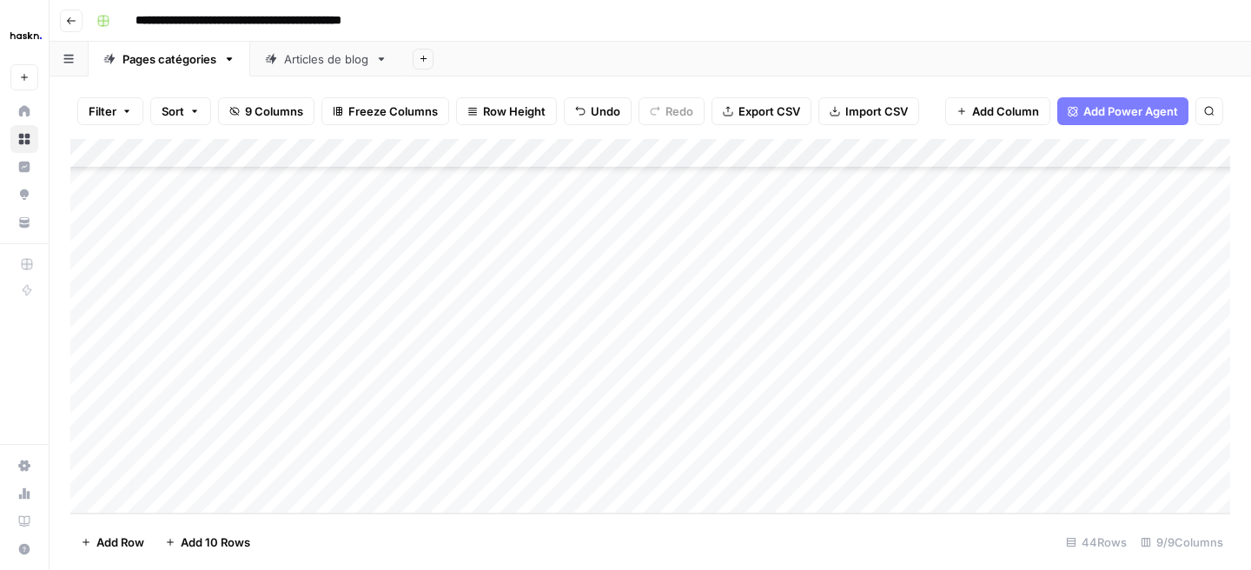
click at [1114, 321] on div "Add Column" at bounding box center [650, 326] width 1160 height 374
click at [1114, 346] on div "Add Column" at bounding box center [650, 326] width 1160 height 374
click at [1114, 381] on div "Add Column" at bounding box center [650, 326] width 1160 height 374
click at [1100, 352] on div "Add Column" at bounding box center [650, 326] width 1160 height 374
click at [973, 407] on div "Add Column" at bounding box center [650, 326] width 1160 height 374
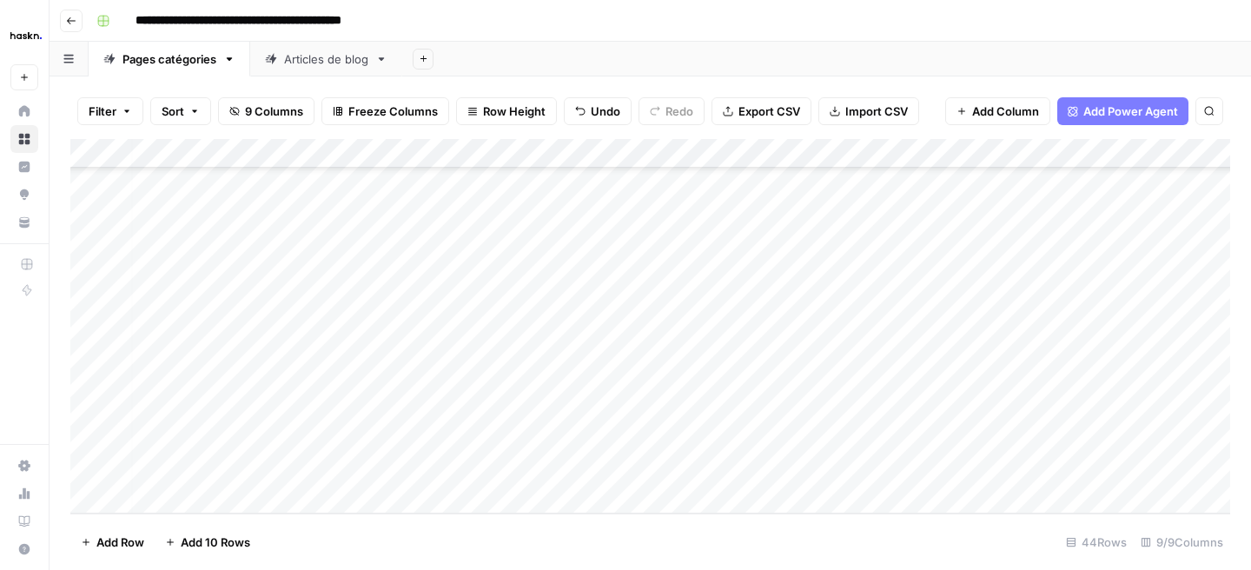
click at [970, 435] on div "Add Column" at bounding box center [650, 326] width 1160 height 374
click at [882, 392] on div "Add Column" at bounding box center [650, 326] width 1160 height 374
click at [988, 466] on div "Add Column" at bounding box center [650, 326] width 1160 height 374
drag, startPoint x: 195, startPoint y: 380, endPoint x: 186, endPoint y: 471, distance: 90.8
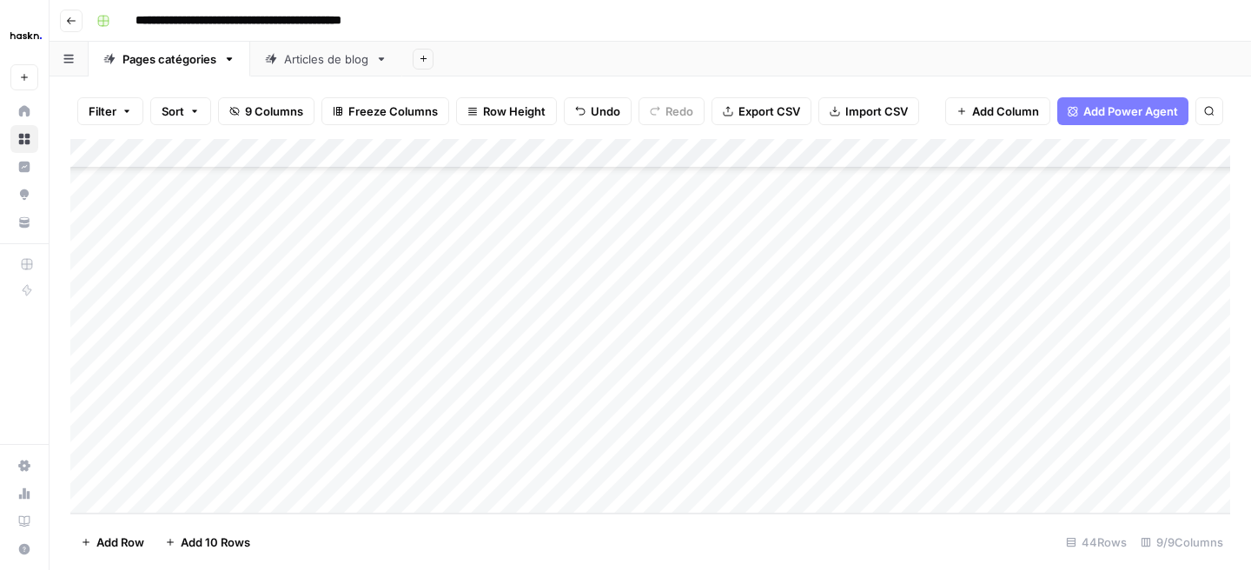
click at [186, 471] on div "Add Column" at bounding box center [650, 326] width 1160 height 374
click at [334, 60] on div "Articles de blog" at bounding box center [326, 58] width 84 height 17
click at [193, 356] on div "Add Column" at bounding box center [650, 256] width 1160 height 235
click at [292, 432] on div "Add Column" at bounding box center [650, 326] width 1160 height 374
click at [287, 360] on div "Add Column" at bounding box center [650, 271] width 1160 height 264
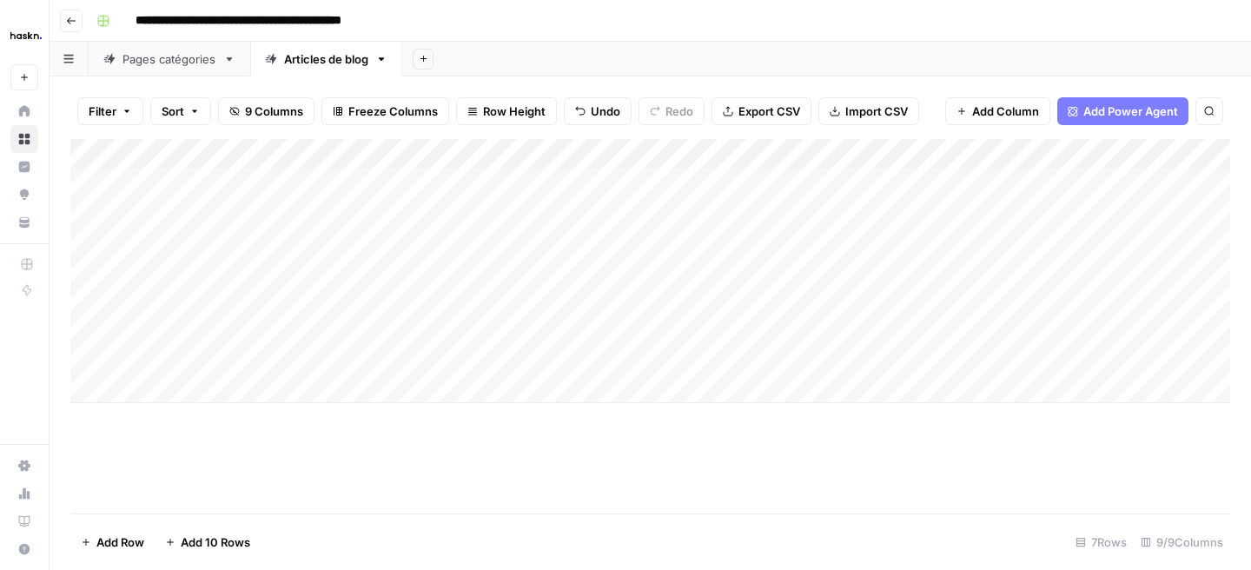
click at [200, 362] on div "Add Column" at bounding box center [650, 271] width 1160 height 264
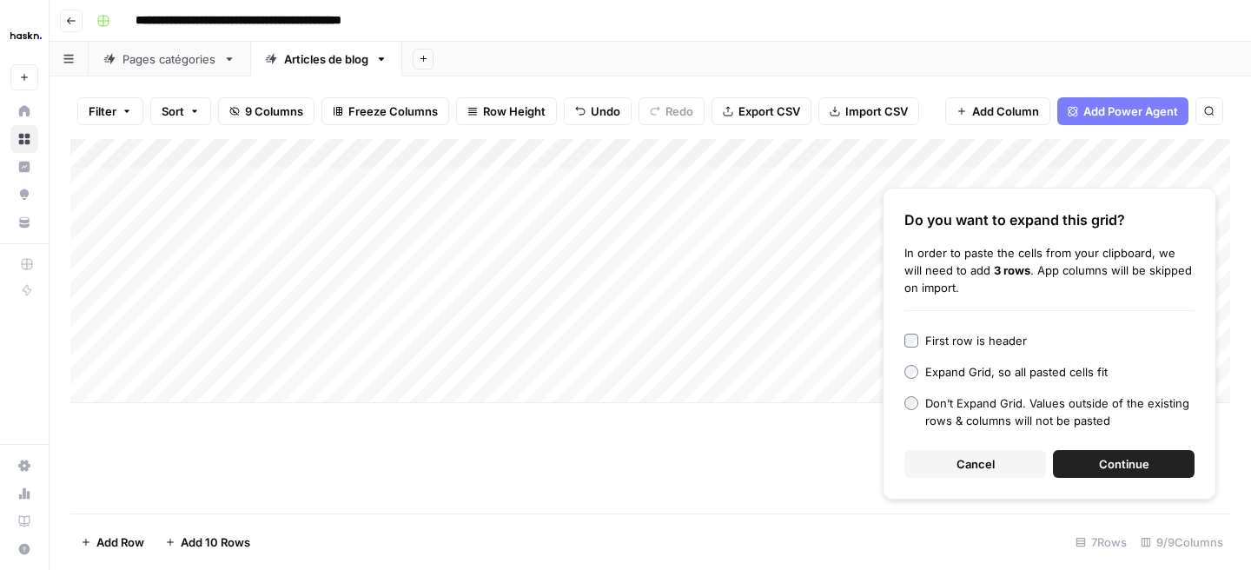
click at [1119, 455] on span "Continue" at bounding box center [1124, 463] width 50 height 17
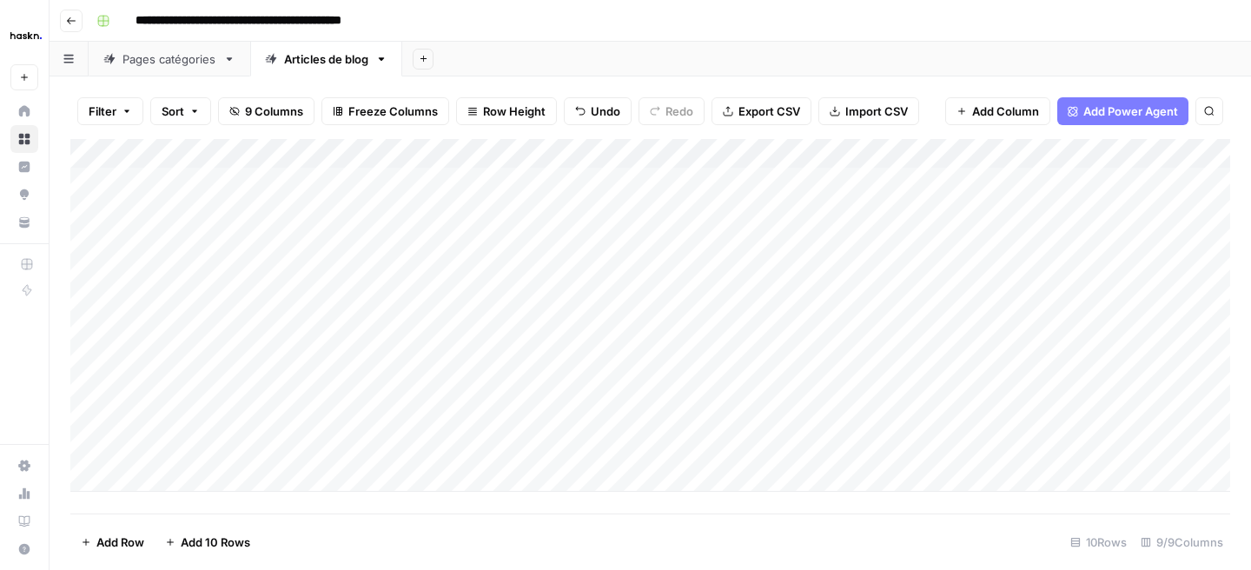
click at [188, 56] on div "Pages catégories" at bounding box center [169, 58] width 94 height 17
drag, startPoint x: 476, startPoint y: 387, endPoint x: 687, endPoint y: 465, distance: 224.8
click at [687, 465] on div "Add Column" at bounding box center [650, 326] width 1160 height 374
click at [299, 62] on div "Articles de blog" at bounding box center [326, 58] width 84 height 17
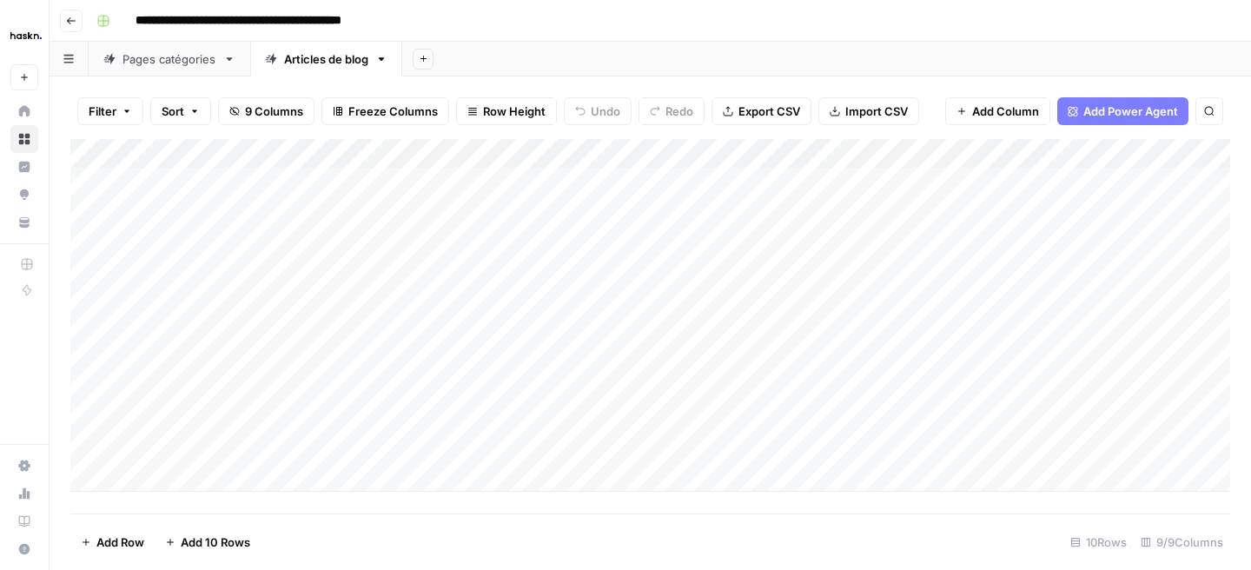
click at [486, 354] on div "Add Column" at bounding box center [650, 315] width 1160 height 353
click at [175, 62] on div "Pages catégories" at bounding box center [169, 58] width 94 height 17
drag, startPoint x: 847, startPoint y: 383, endPoint x: 1012, endPoint y: 465, distance: 184.1
click at [1012, 465] on div "Add Column" at bounding box center [650, 326] width 1160 height 374
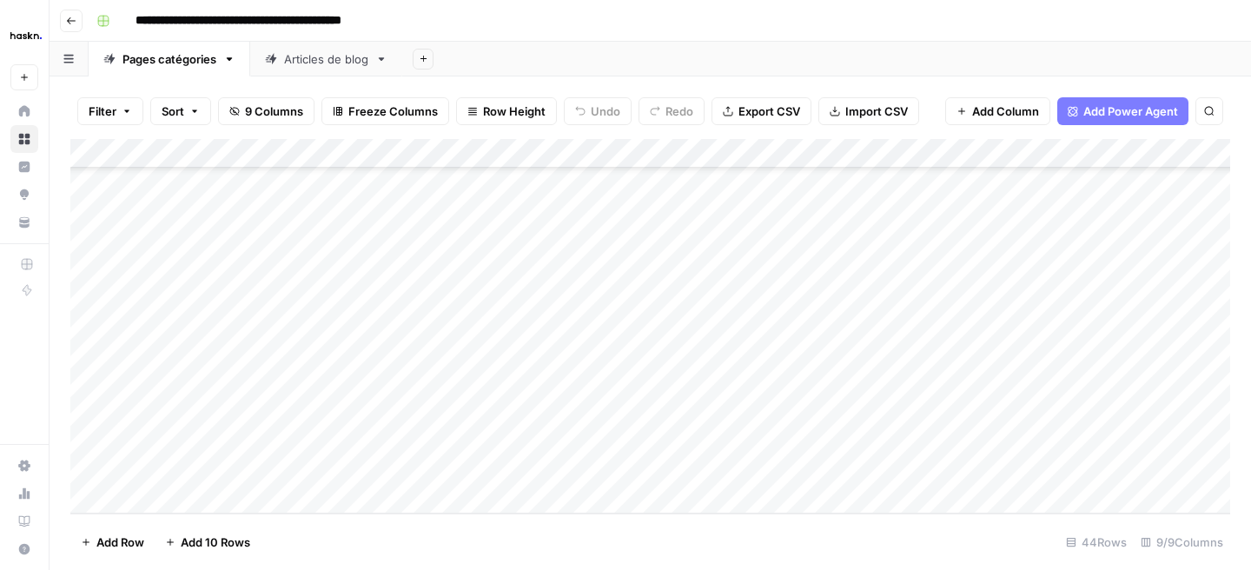
click at [306, 52] on div "Articles de blog" at bounding box center [326, 58] width 84 height 17
click at [889, 360] on div "Add Column" at bounding box center [650, 315] width 1160 height 353
click at [1105, 360] on div "Add Column" at bounding box center [650, 315] width 1160 height 353
click at [1108, 382] on div "Add Column" at bounding box center [650, 315] width 1160 height 353
click at [1107, 413] on div "Add Column" at bounding box center [650, 315] width 1160 height 353
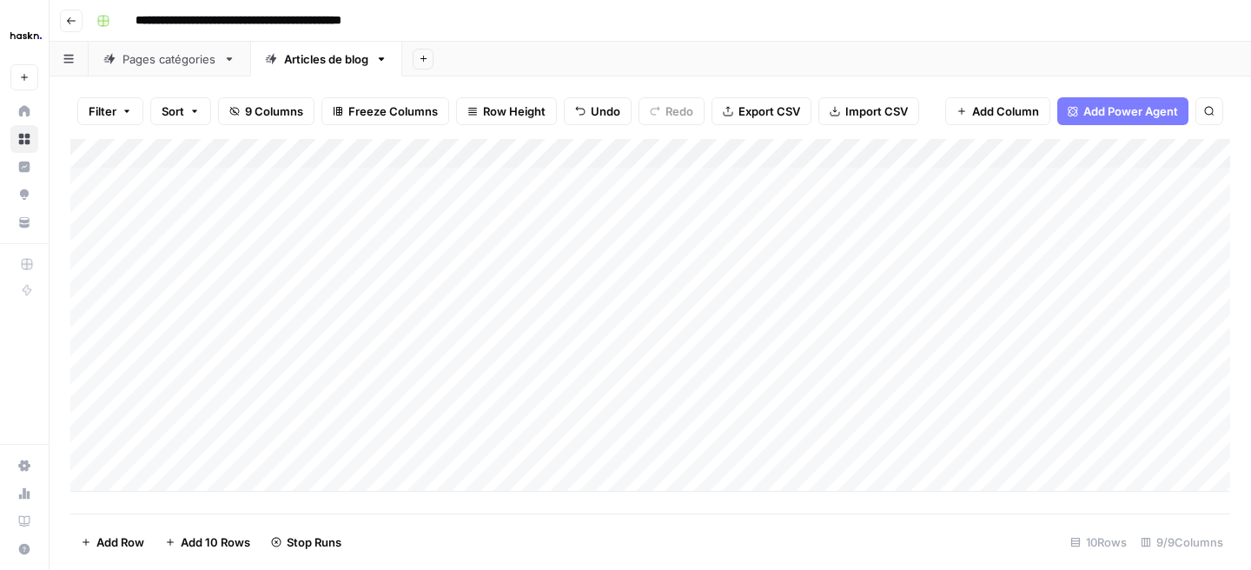
click at [1108, 439] on div "Add Column" at bounding box center [650, 315] width 1160 height 353
click at [187, 63] on div "Pages catégories" at bounding box center [169, 58] width 94 height 17
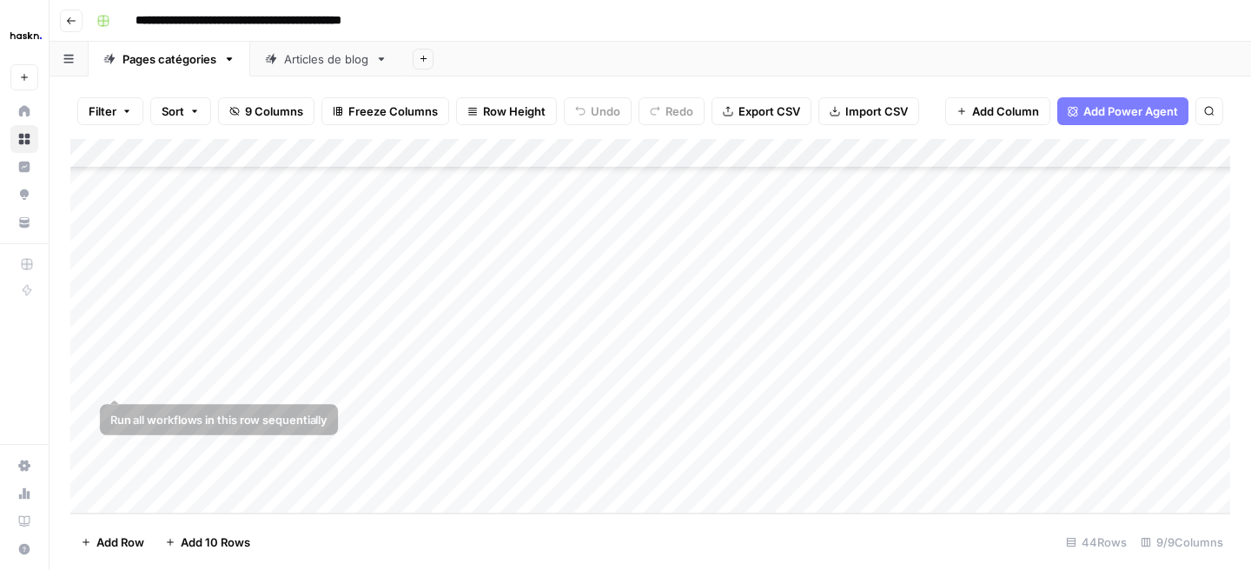
click at [88, 378] on div "Add Column" at bounding box center [650, 326] width 1160 height 374
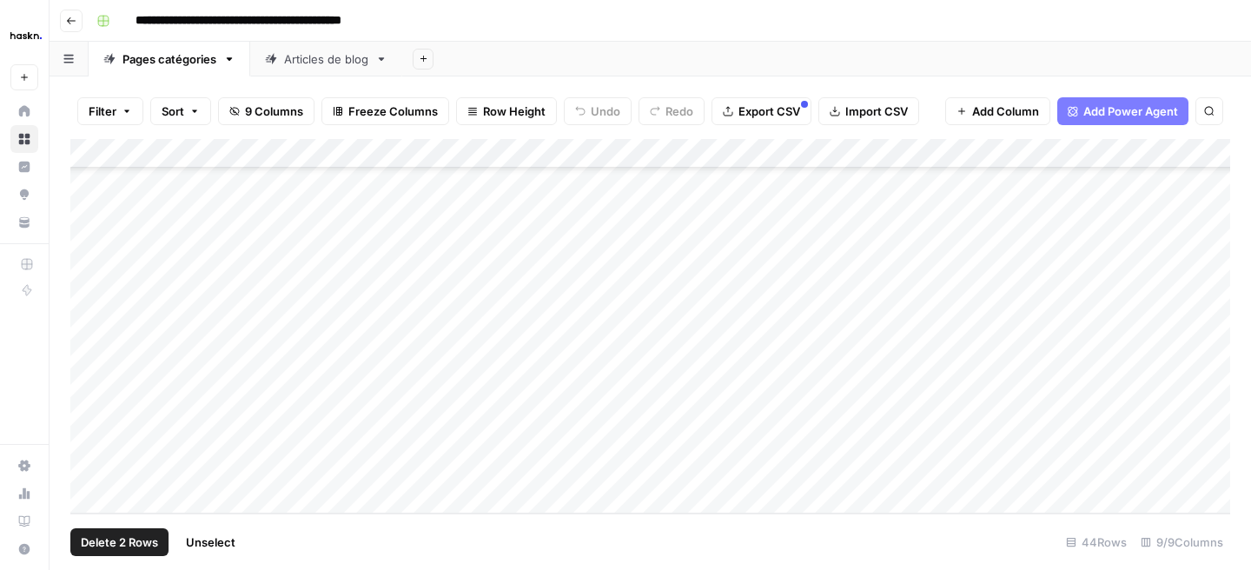
click at [89, 413] on div "Add Column" at bounding box center [650, 326] width 1160 height 374
click at [87, 449] on div "Add Column" at bounding box center [650, 326] width 1160 height 374
click at [87, 466] on div "Add Column" at bounding box center [650, 326] width 1160 height 374
click at [87, 435] on div "Add Column" at bounding box center [650, 326] width 1160 height 374
click at [144, 536] on span "Delete 4 Rows" at bounding box center [120, 541] width 78 height 17
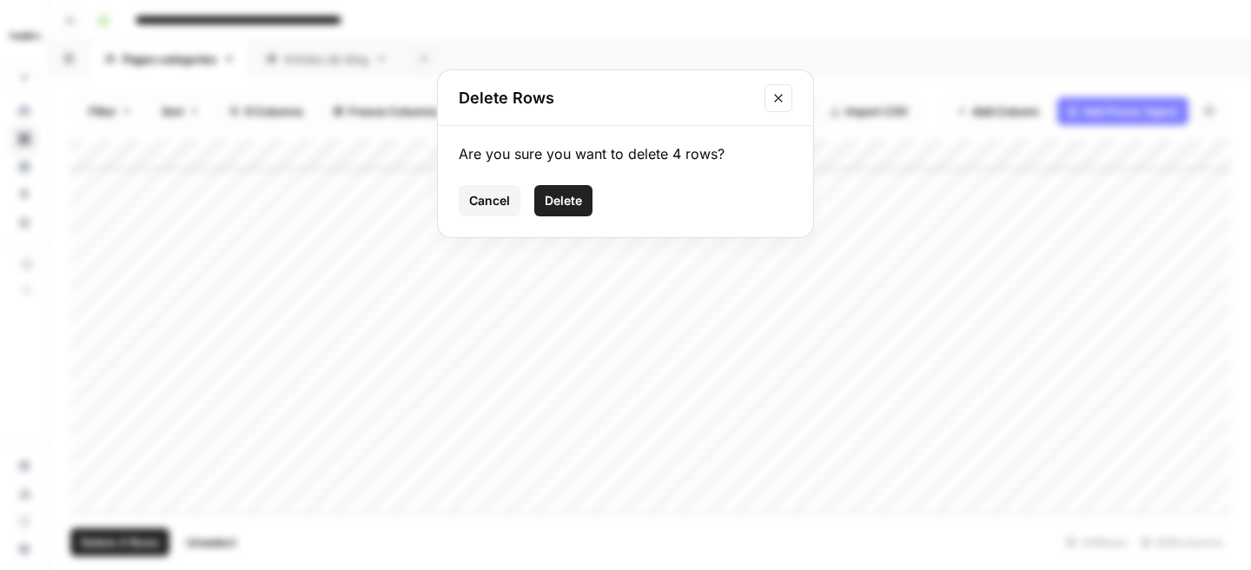
click at [541, 198] on button "Delete" at bounding box center [563, 200] width 58 height 31
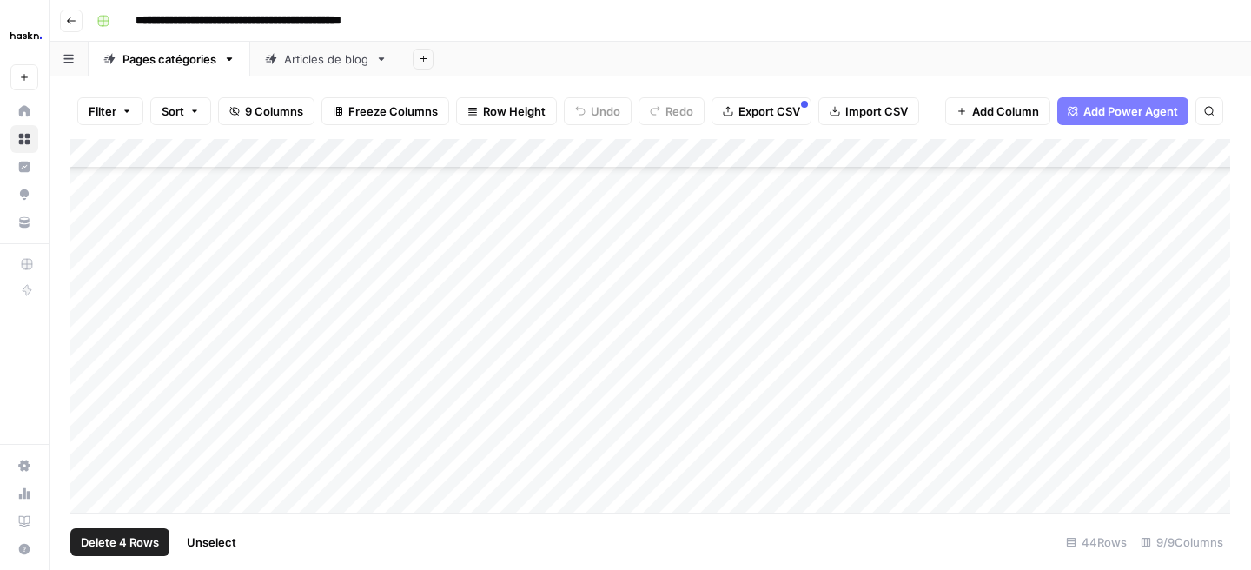
scroll to position [864, 0]
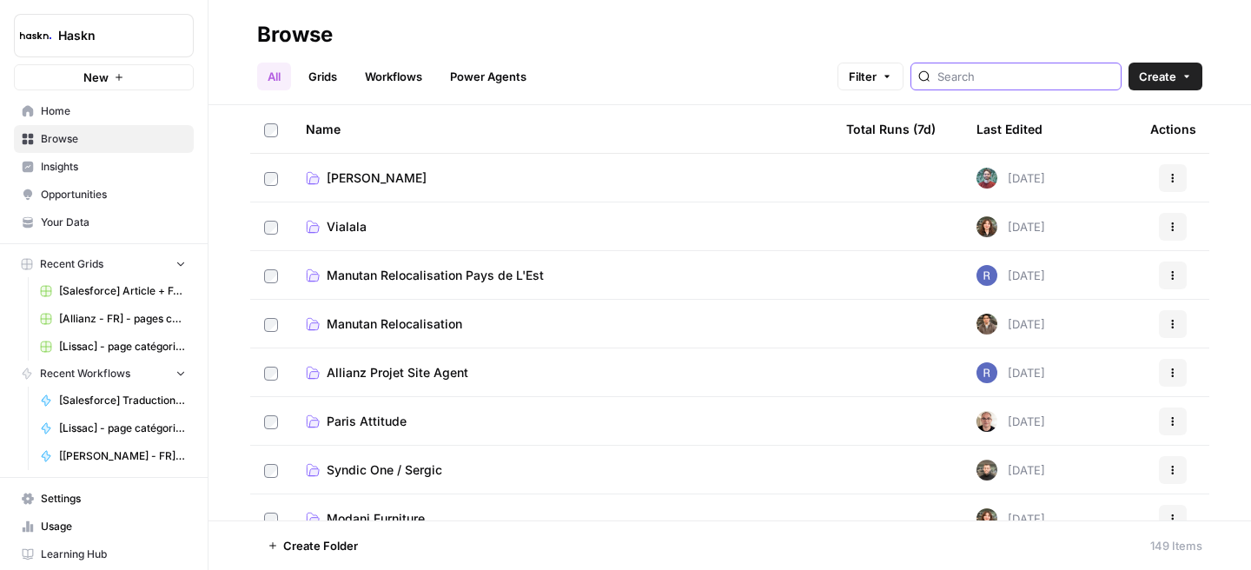
click at [1011, 76] on input "search" at bounding box center [1025, 76] width 176 height 17
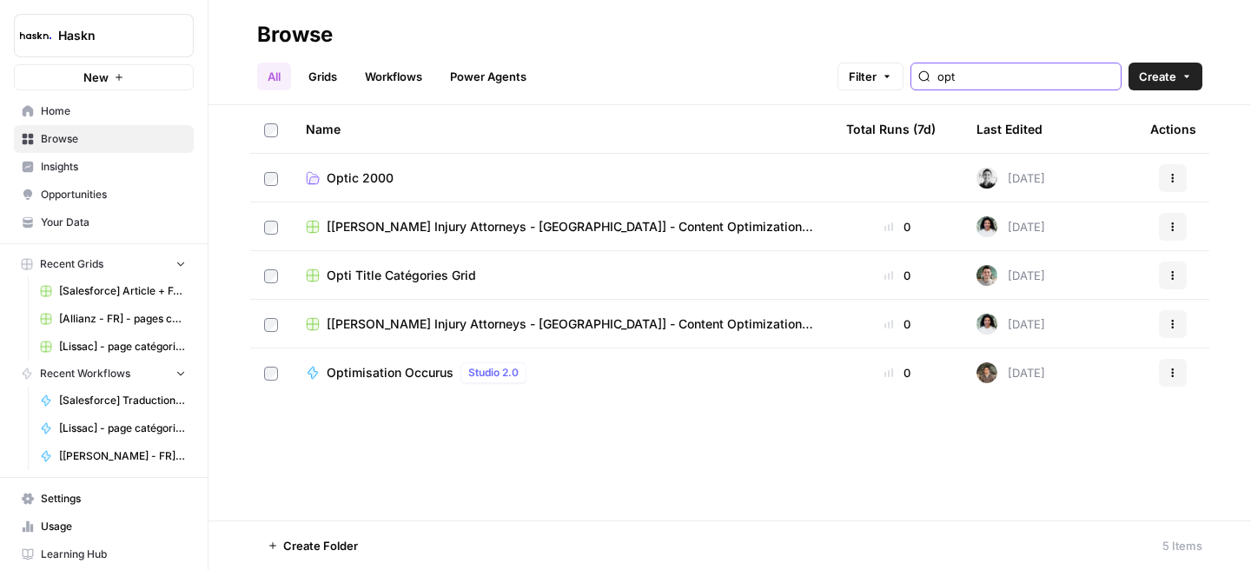
type input "opt"
click at [371, 173] on span "Optic 2000" at bounding box center [360, 177] width 67 height 17
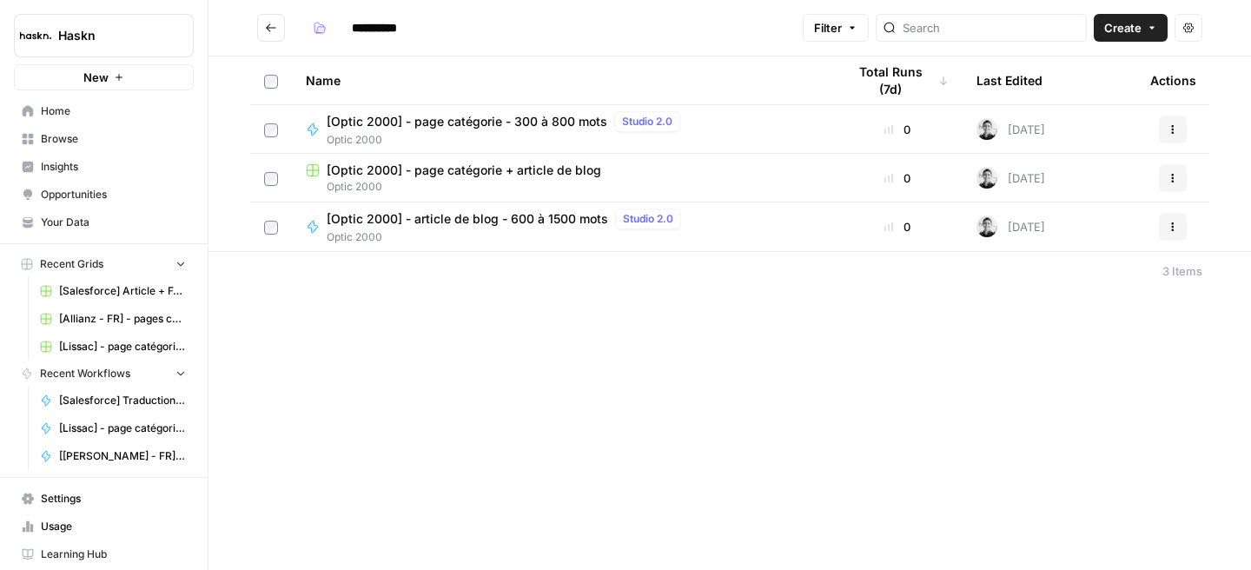
click at [538, 172] on span "[Optic 2000] - page catégorie + article de blog" at bounding box center [464, 170] width 274 height 17
type input "**********"
click at [432, 172] on span "[Optic 2000] - article de blog - 600 à 1500 mots" at bounding box center [467, 170] width 281 height 17
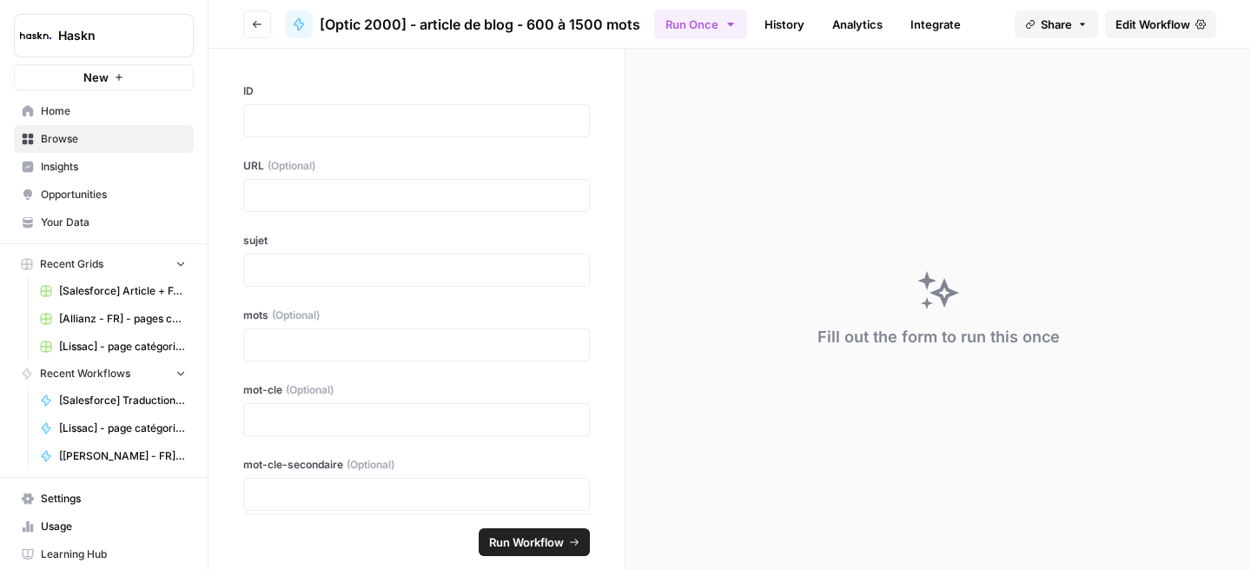
click at [1140, 16] on span "Edit Workflow" at bounding box center [1152, 24] width 75 height 17
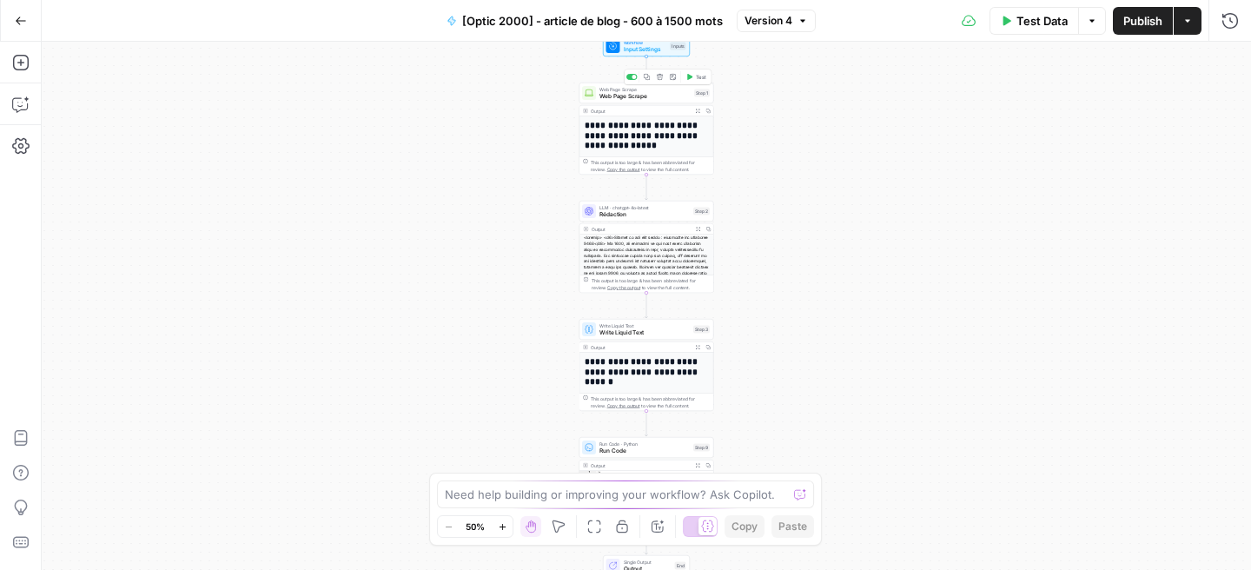
click at [678, 99] on span "Web Page Scrape" at bounding box center [644, 96] width 91 height 9
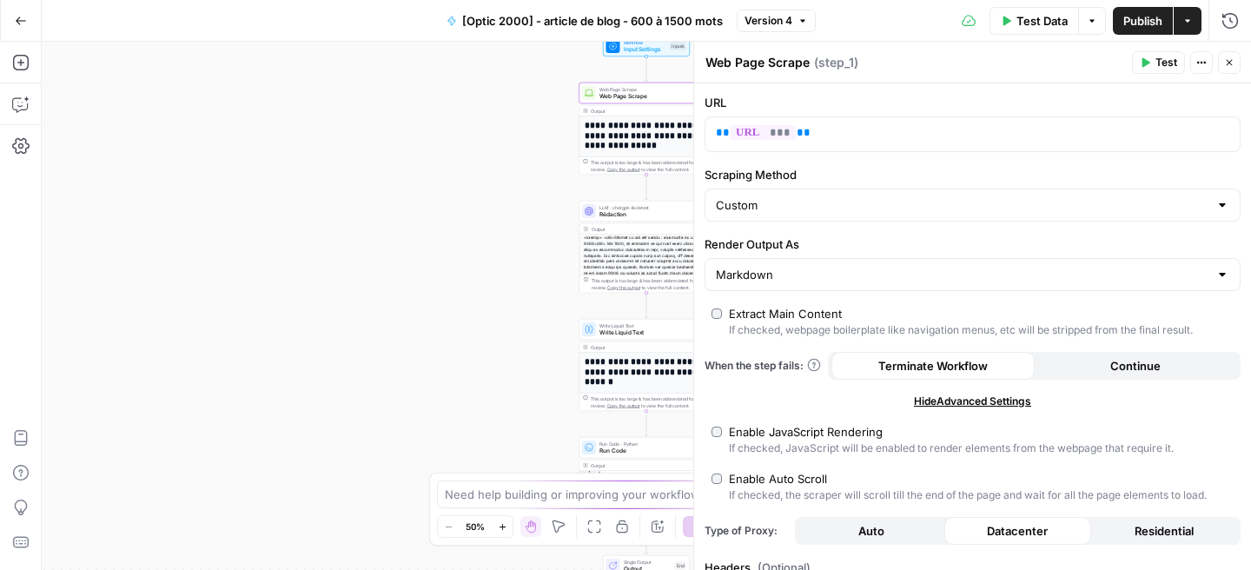
click at [1099, 371] on button "Continue" at bounding box center [1135, 366] width 203 height 28
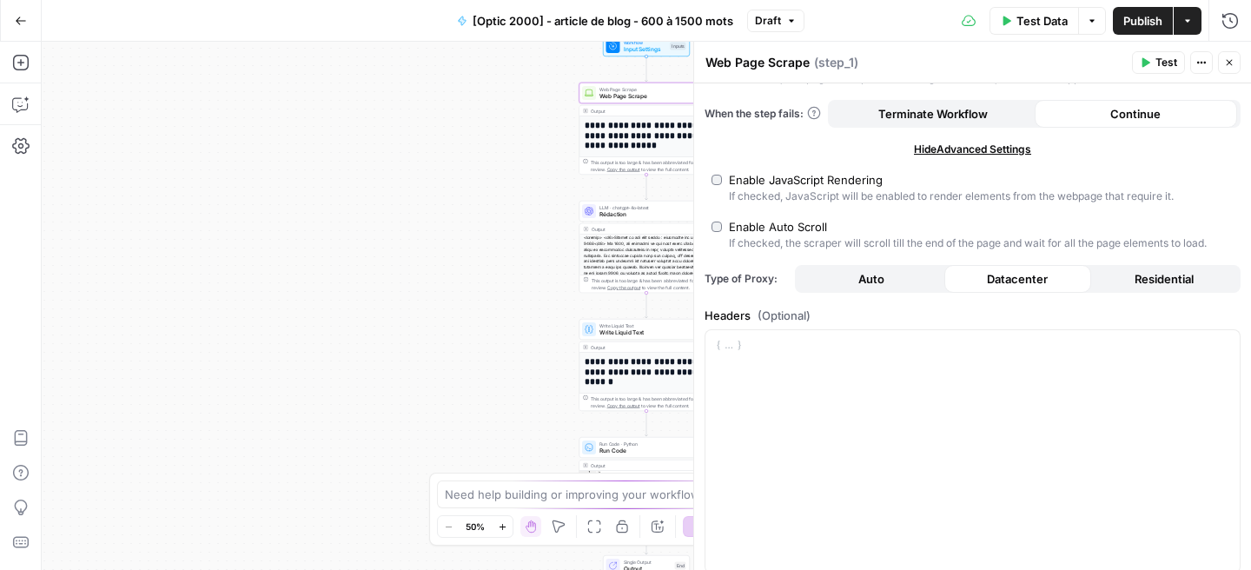
scroll to position [441, 0]
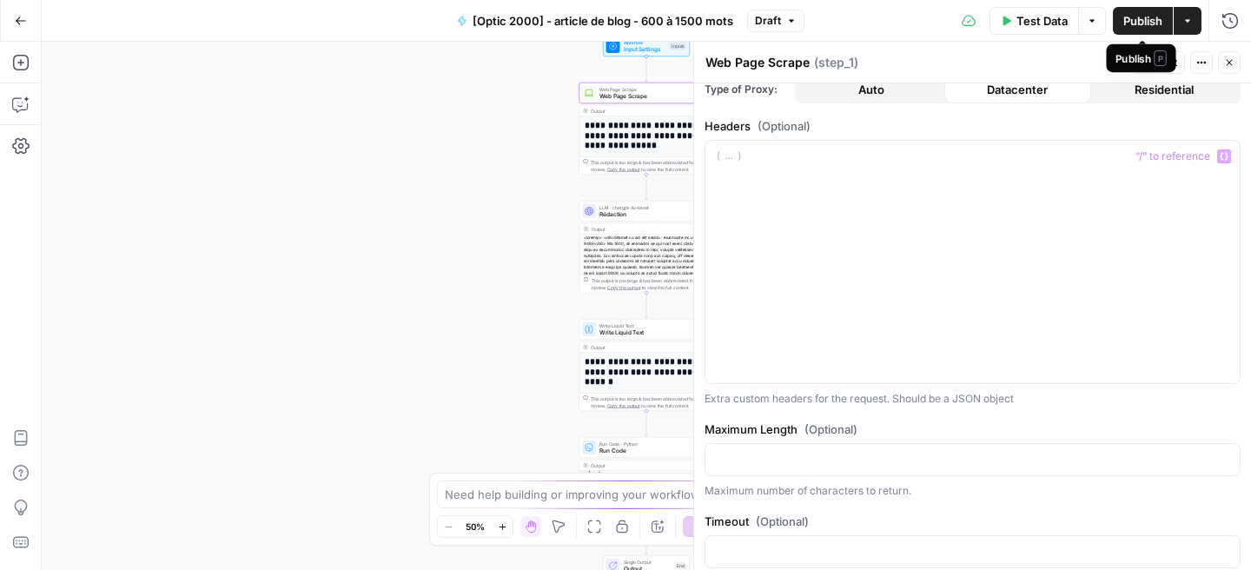
click at [1153, 18] on span "Publish" at bounding box center [1142, 20] width 39 height 17
